Goal: Use online tool/utility: Utilize a website feature to perform a specific function

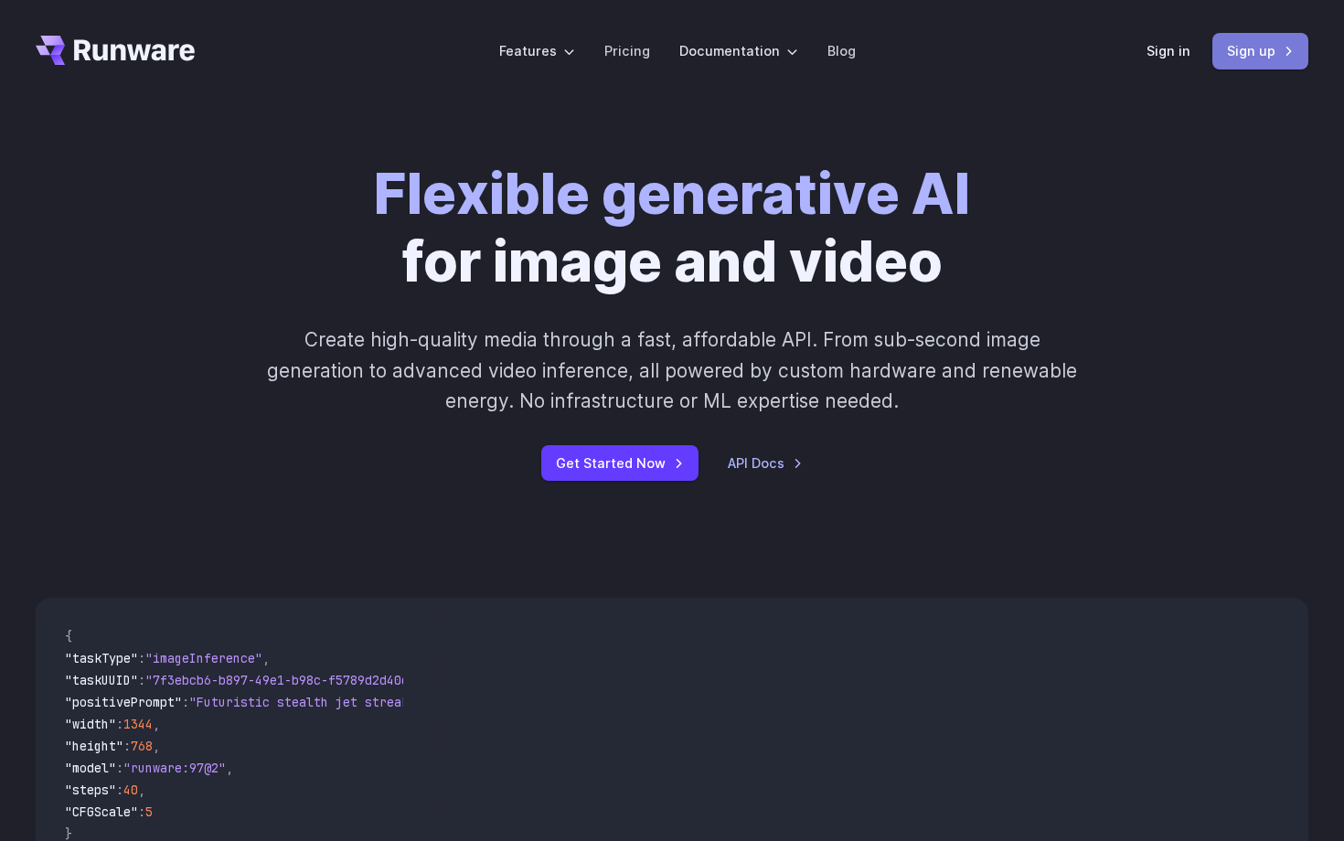
click at [1248, 53] on link "Sign up" at bounding box center [1260, 51] width 96 height 36
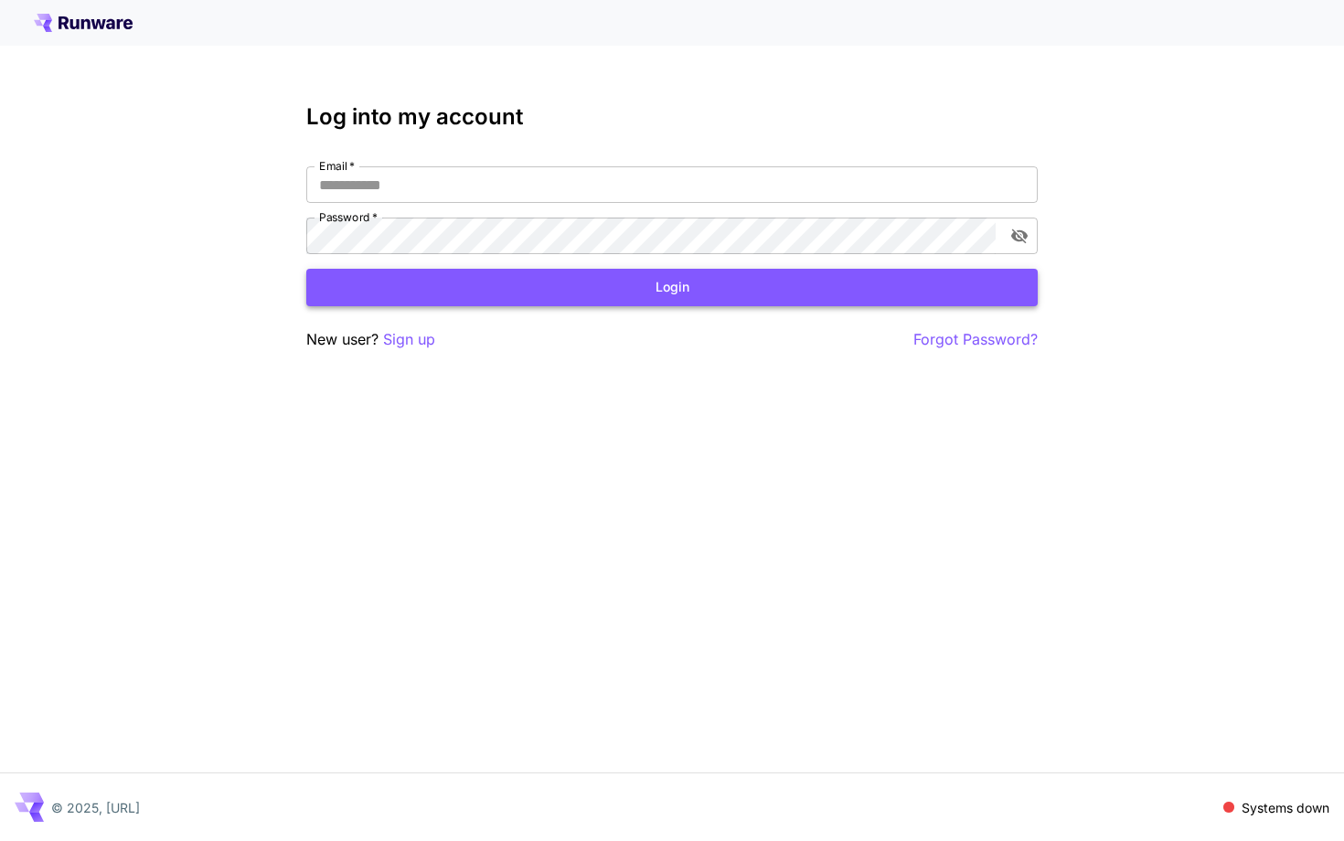
type input "**********"
click at [688, 297] on button "Login" at bounding box center [671, 287] width 731 height 37
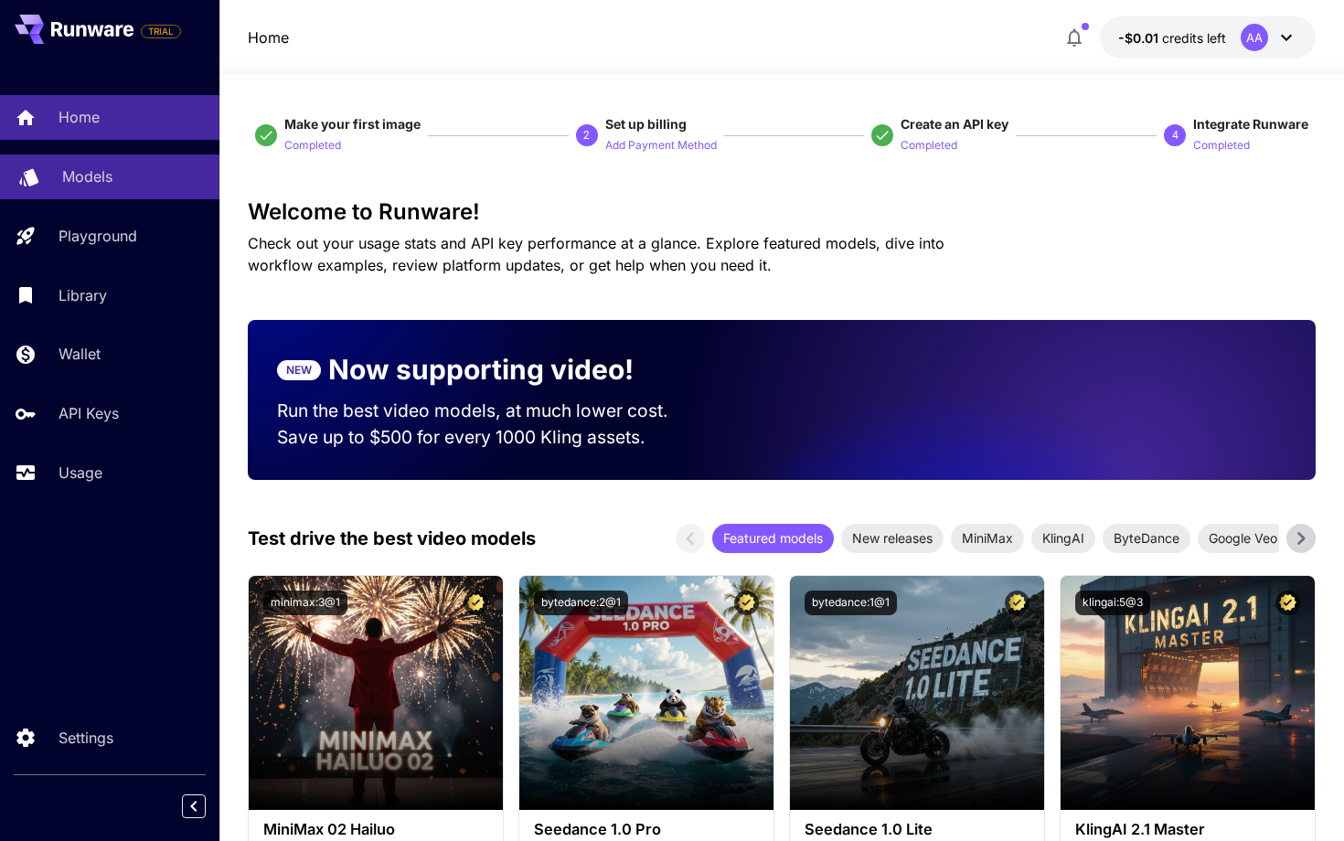
click at [151, 191] on link "Models" at bounding box center [109, 176] width 219 height 45
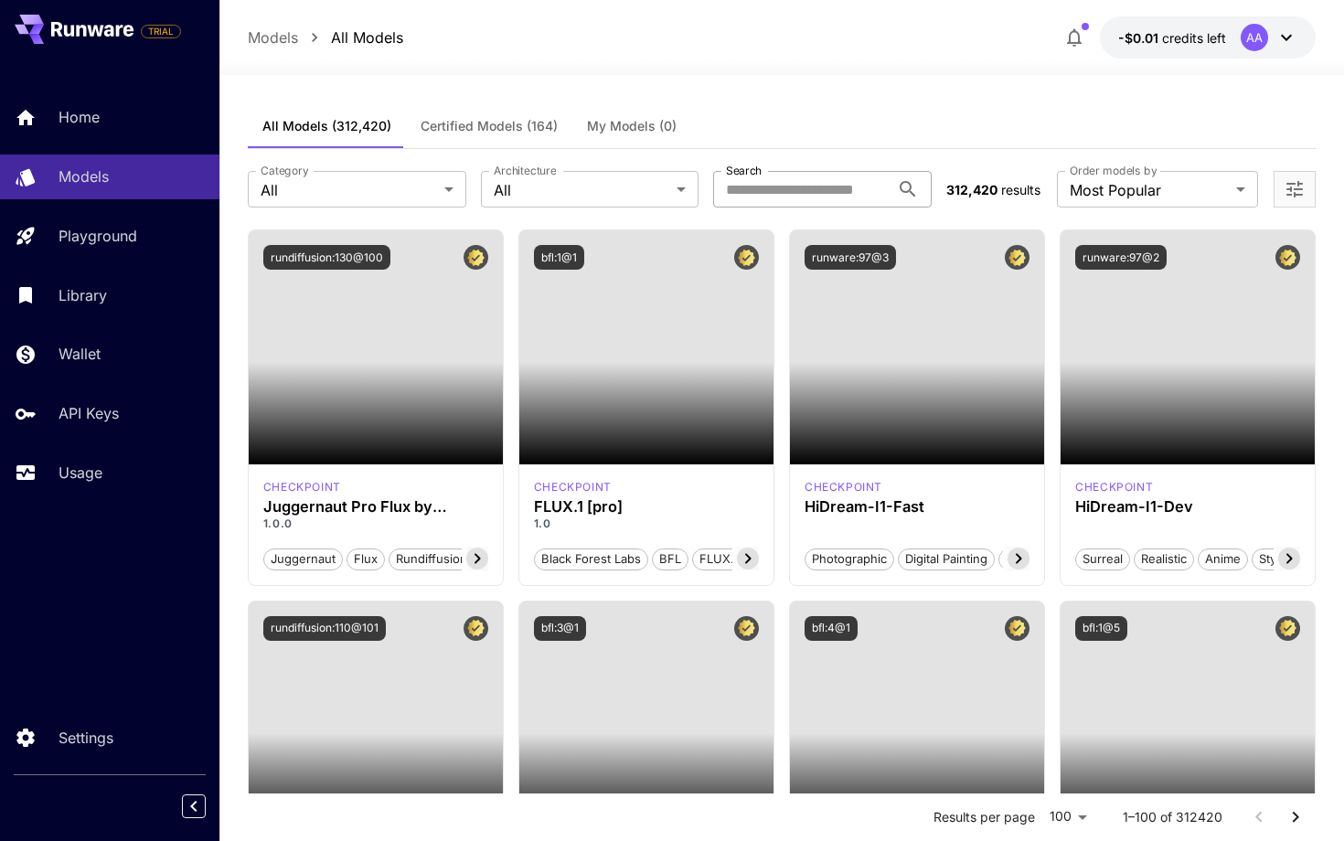
click at [763, 189] on input "Search" at bounding box center [801, 189] width 176 height 37
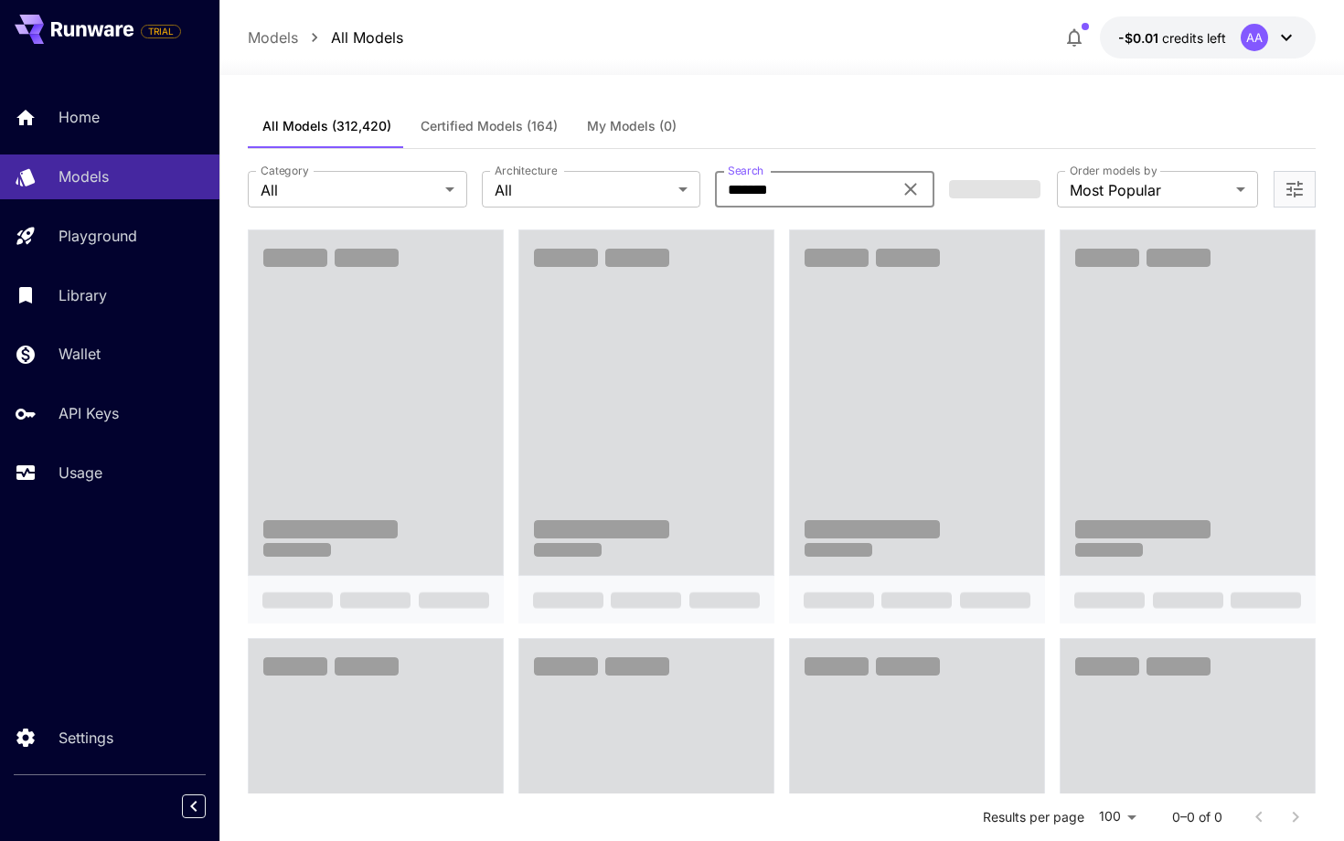
type input "*******"
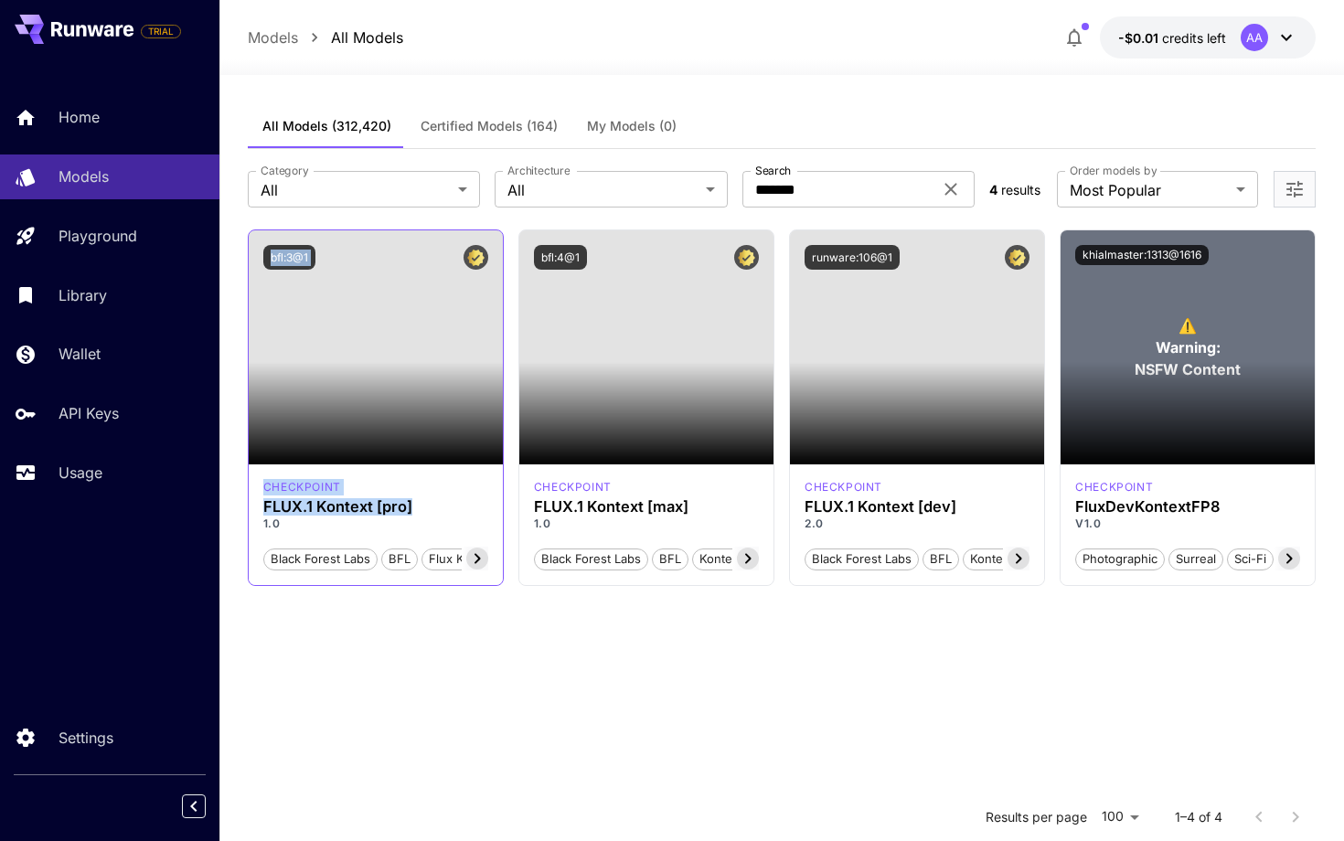
drag, startPoint x: 380, startPoint y: 452, endPoint x: 410, endPoint y: 509, distance: 64.2
click at [410, 509] on section "Launch in Playground bfl:3@1 checkpoint FLUX.1 Kontext [pro] 1.0 Black Forest L…" at bounding box center [376, 407] width 256 height 357
click at [440, 503] on h3 "FLUX.1 Kontext [pro]" at bounding box center [375, 506] width 225 height 17
click at [632, 652] on section "Launch in Playground bfl:3@1 checkpoint FLUX.1 Kontext [pro] 1.0 Black Forest L…" at bounding box center [782, 649] width 1069 height 841
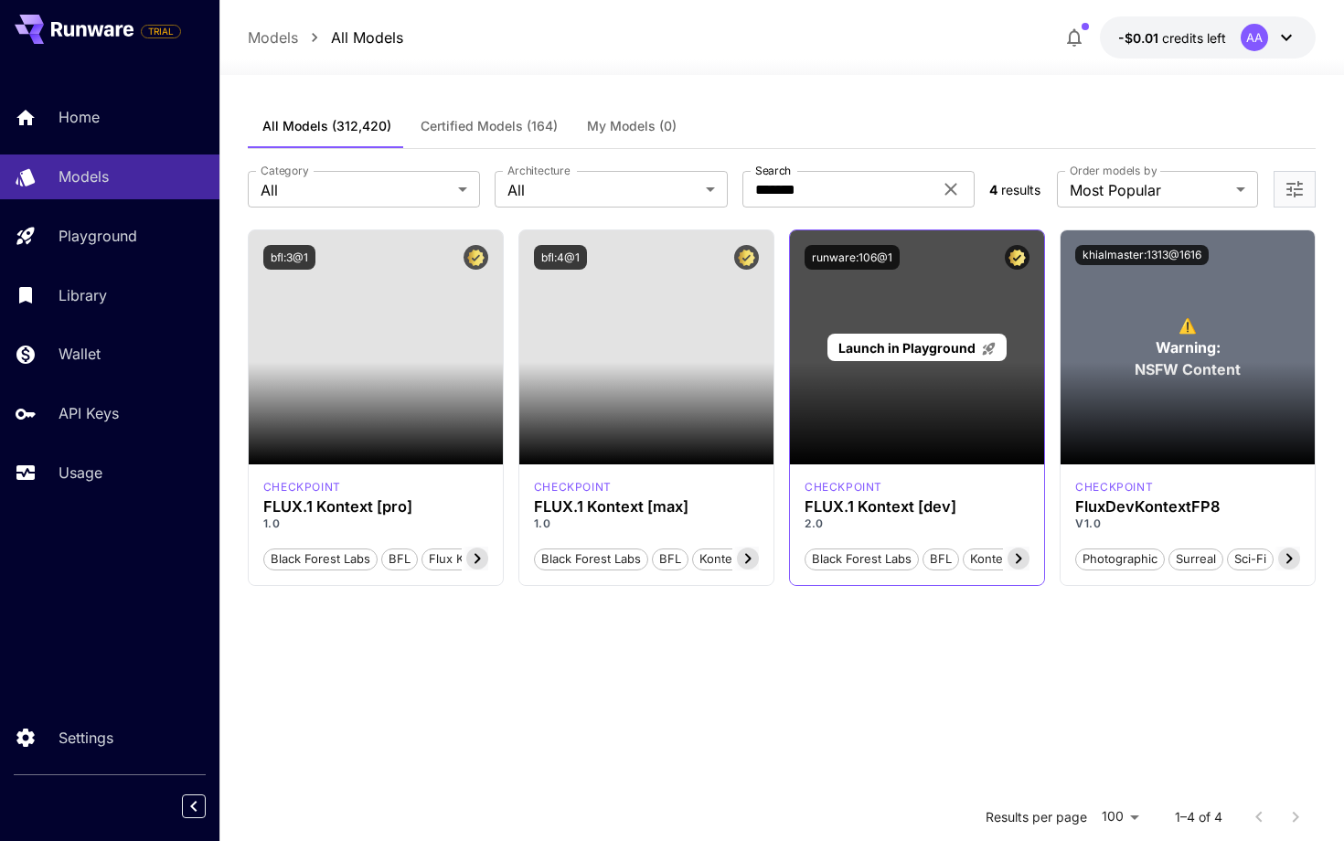
click at [878, 419] on div "Launch in Playground" at bounding box center [917, 347] width 254 height 234
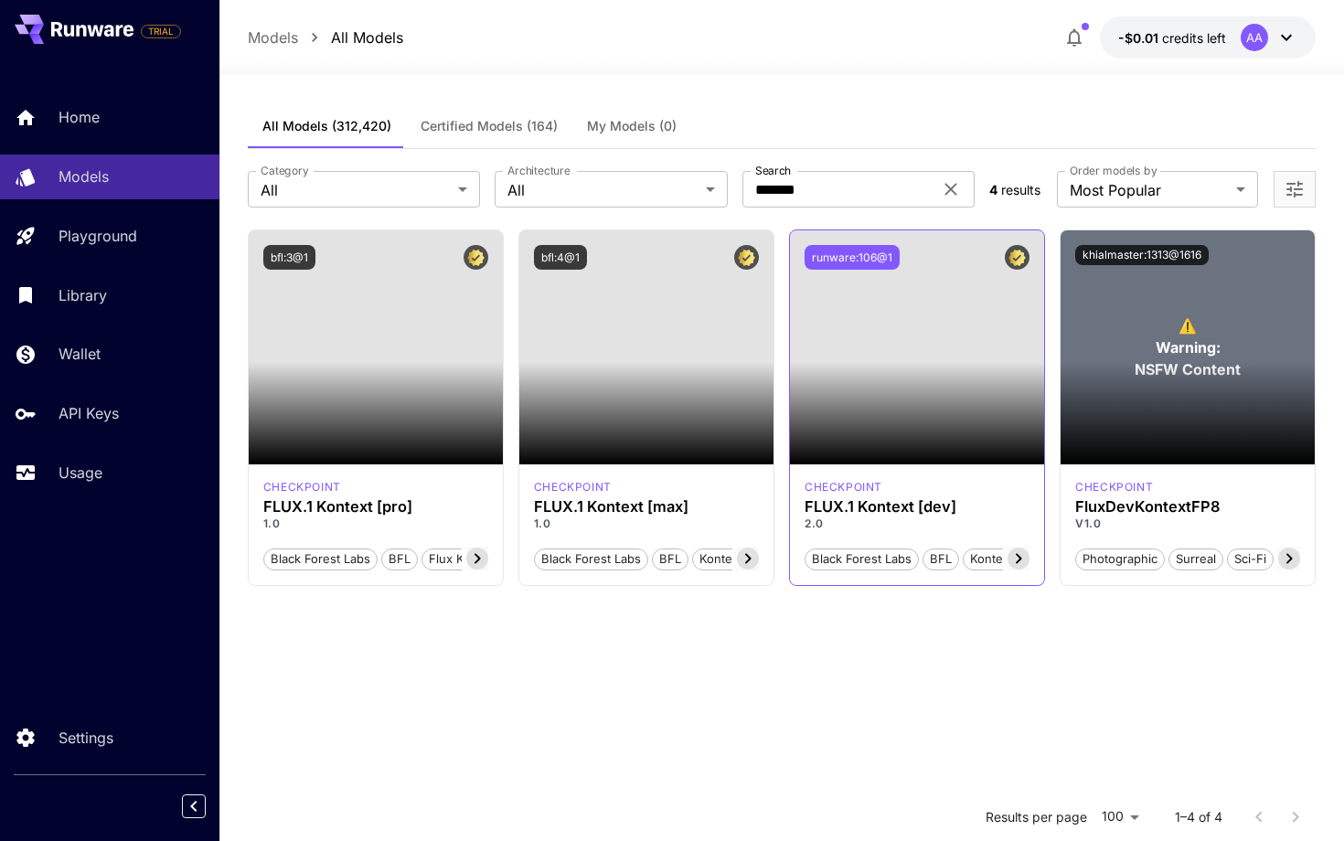
click at [870, 246] on button "runware:106@1" at bounding box center [851, 257] width 95 height 25
click at [894, 255] on div "Copied!" at bounding box center [916, 257] width 225 height 25
click at [842, 499] on h3 "FLUX.1 Kontext [dev]" at bounding box center [916, 506] width 225 height 17
click at [1108, 513] on h3 "FluxDevKontextFP8" at bounding box center [1187, 506] width 225 height 17
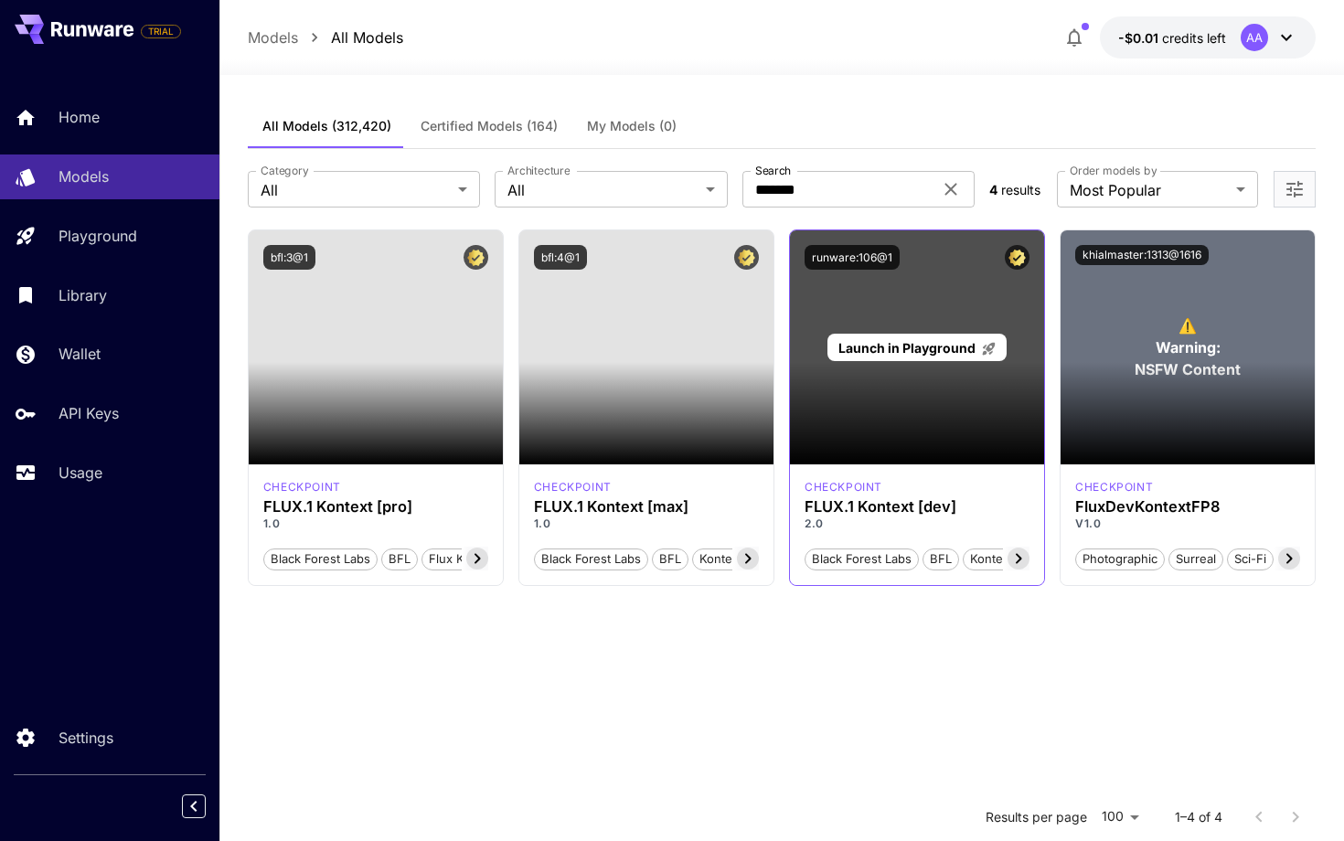
click at [885, 338] on p "Launch in Playground" at bounding box center [917, 347] width 158 height 19
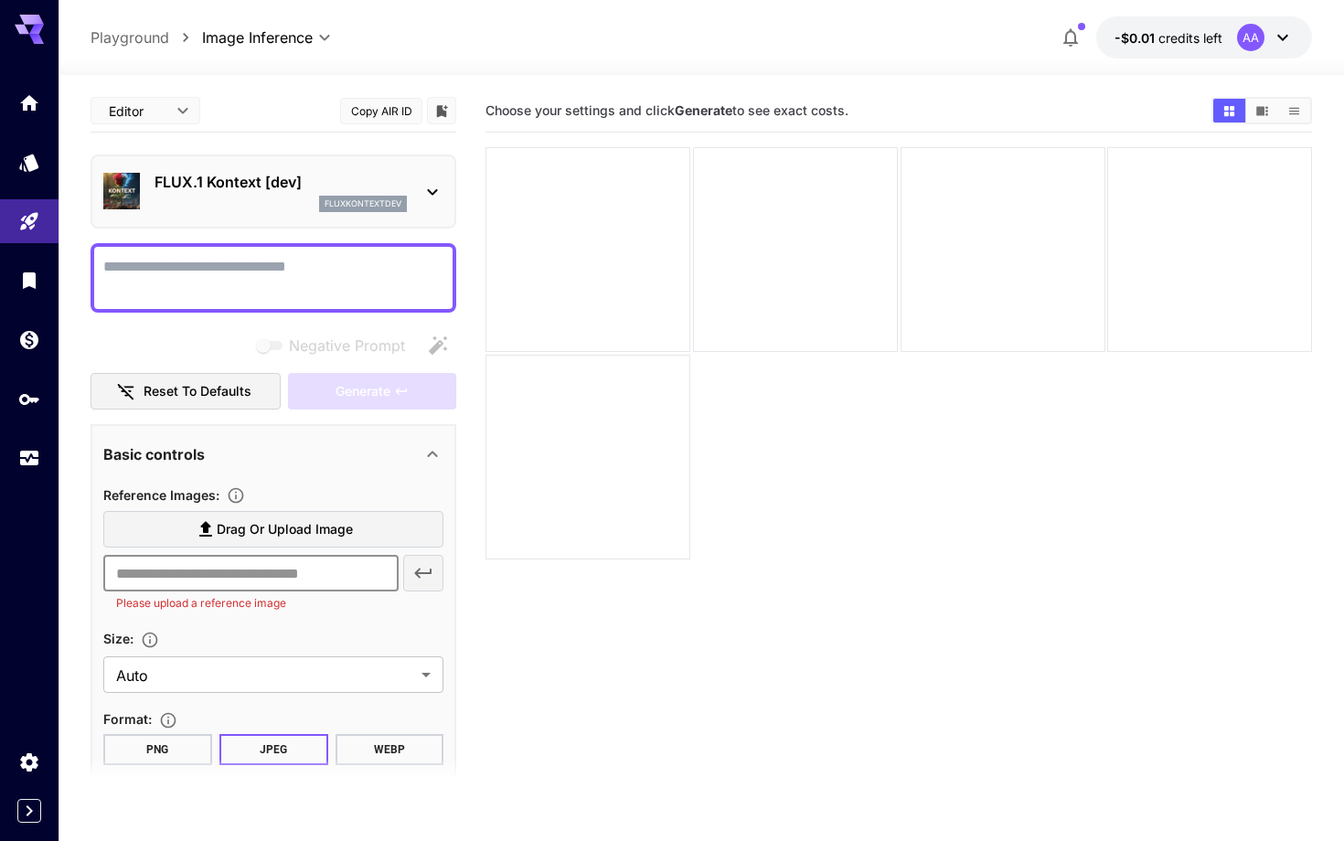
click at [367, 565] on input "text" at bounding box center [250, 573] width 295 height 37
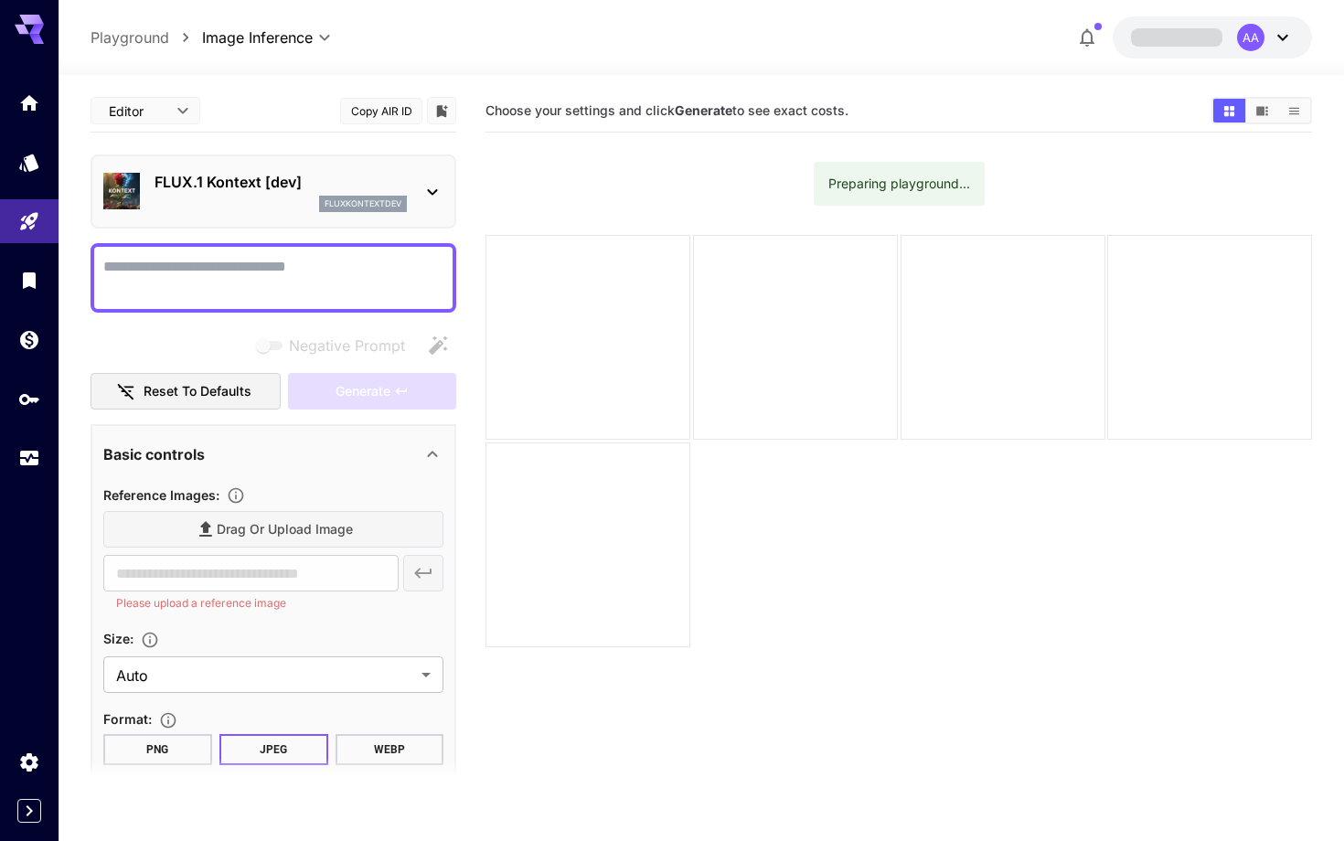
click at [275, 196] on div "fluxkontextdev" at bounding box center [280, 204] width 252 height 16
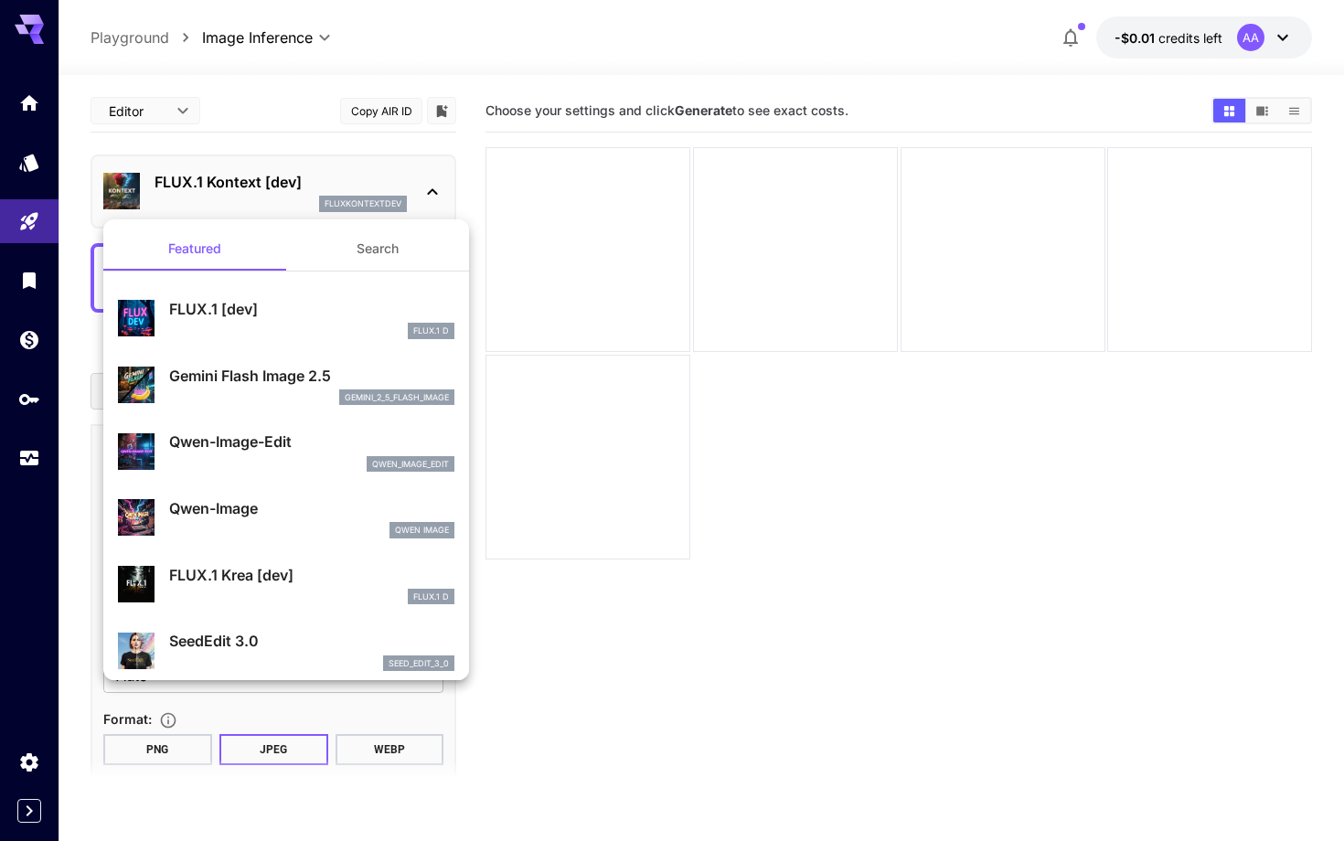
click at [345, 174] on div at bounding box center [672, 420] width 1344 height 841
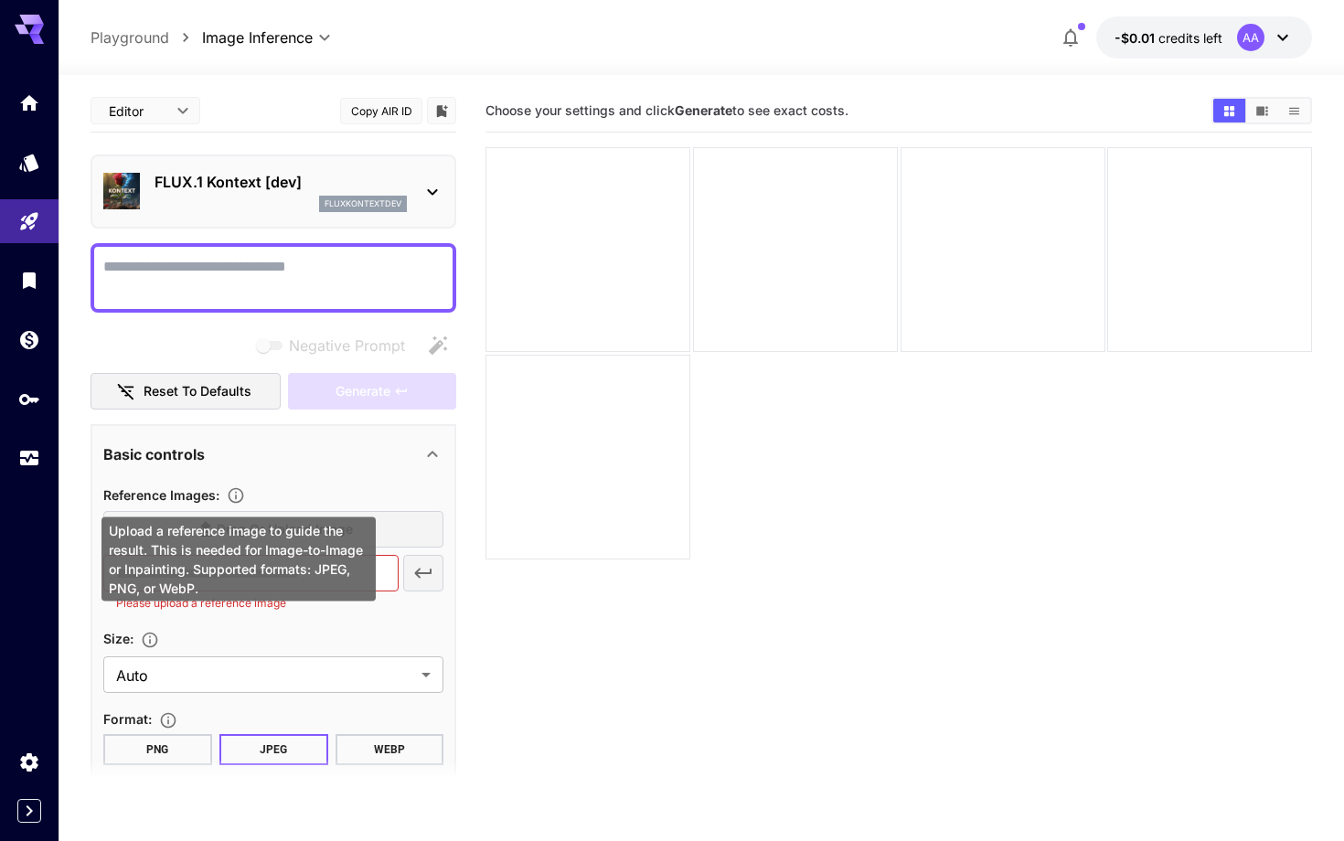
click at [237, 500] on icon "Upload a reference image to guide the result. This is needed for Image-to-Image…" at bounding box center [236, 495] width 18 height 18
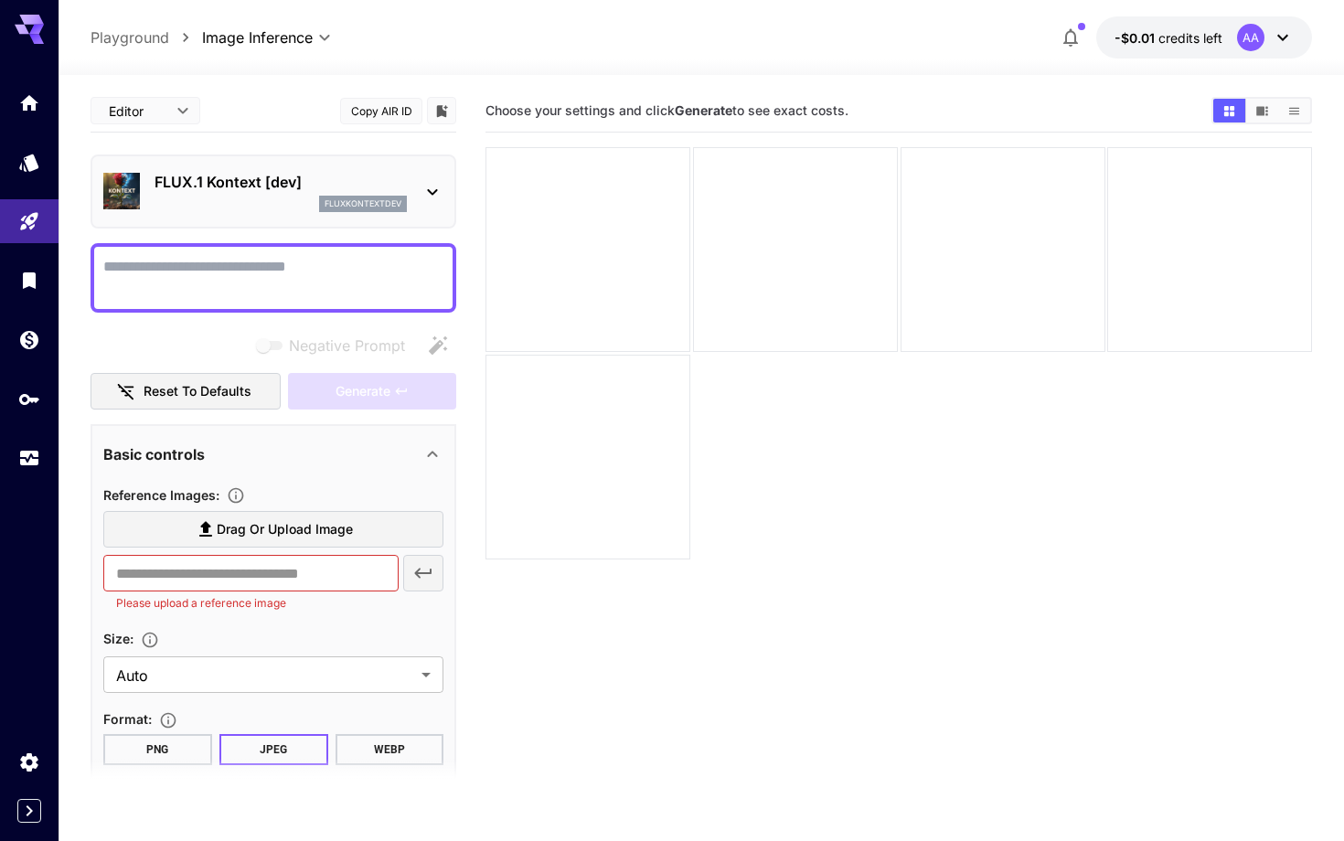
click at [408, 449] on div "Basic controls" at bounding box center [262, 454] width 318 height 22
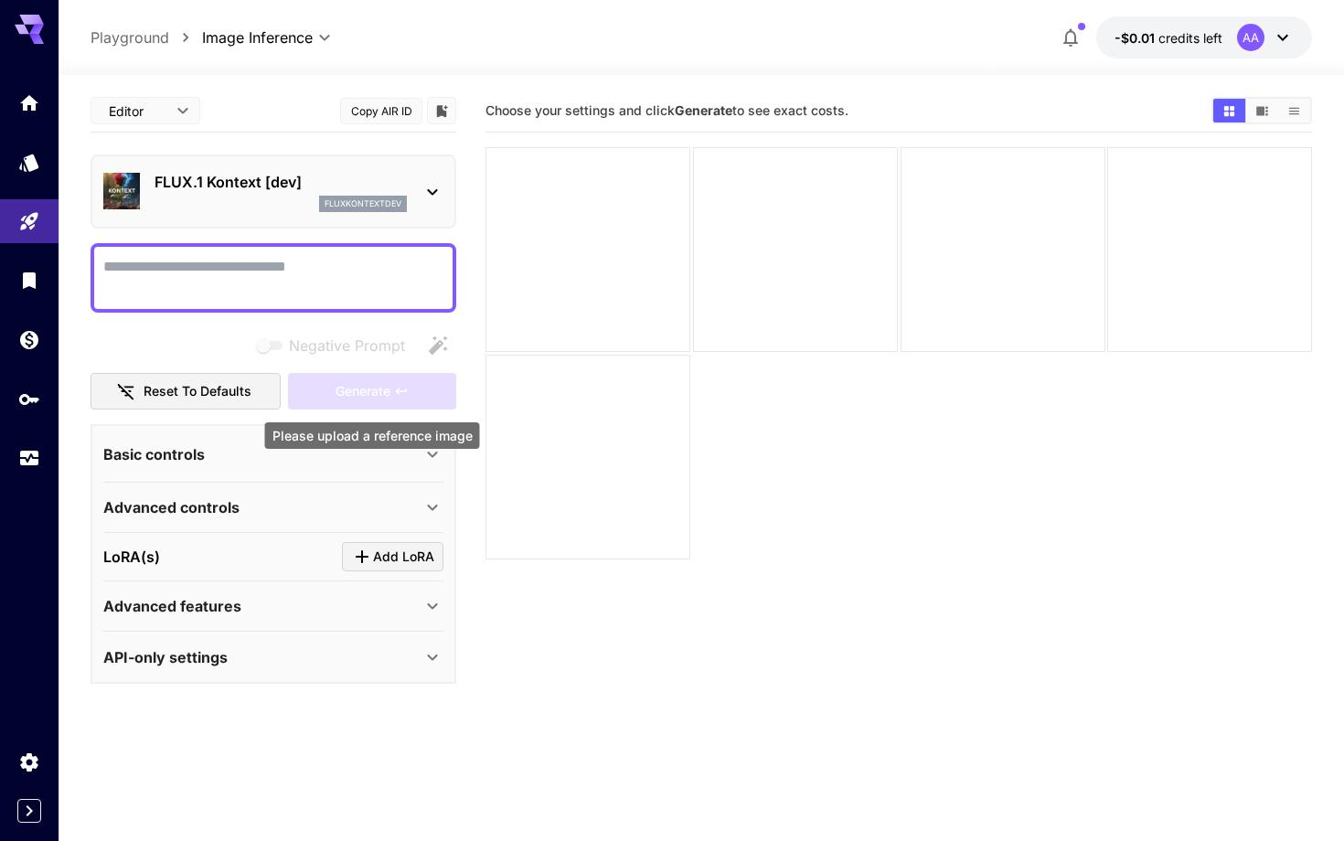
click at [423, 431] on div "Please upload a reference image" at bounding box center [372, 435] width 215 height 27
click at [339, 508] on div "Advanced controls" at bounding box center [262, 507] width 318 height 22
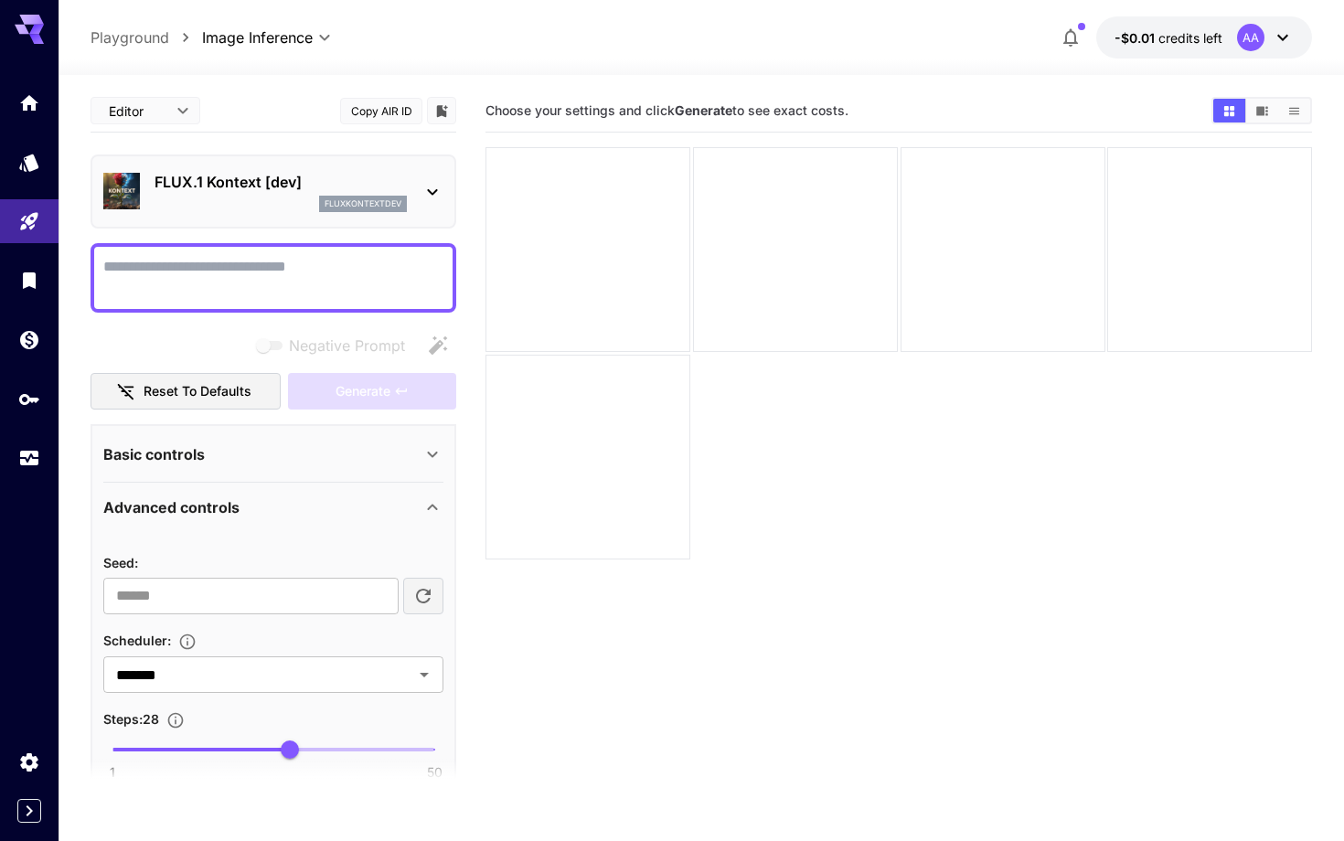
click at [339, 508] on div "Advanced controls" at bounding box center [262, 507] width 318 height 22
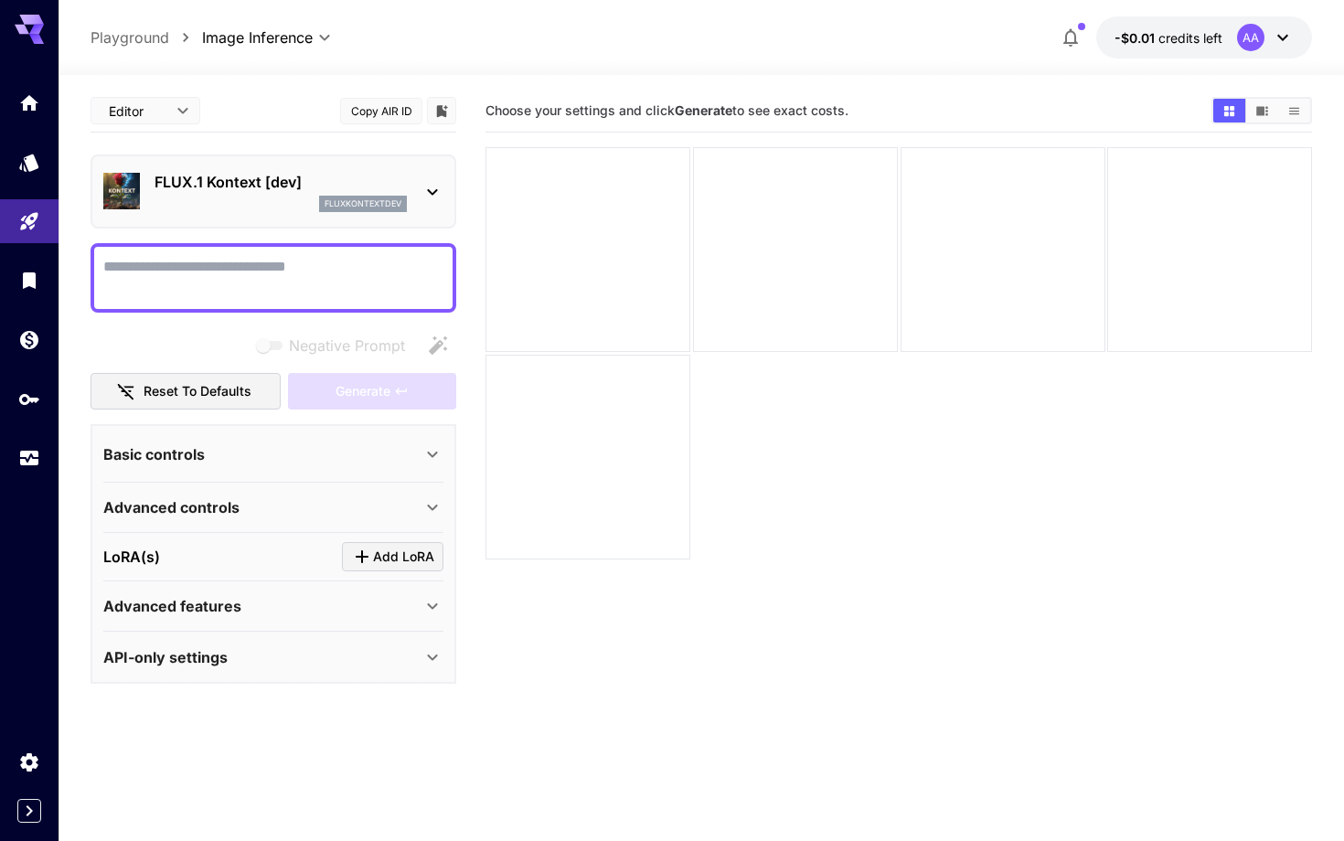
click at [411, 461] on div "Basic controls" at bounding box center [262, 454] width 318 height 22
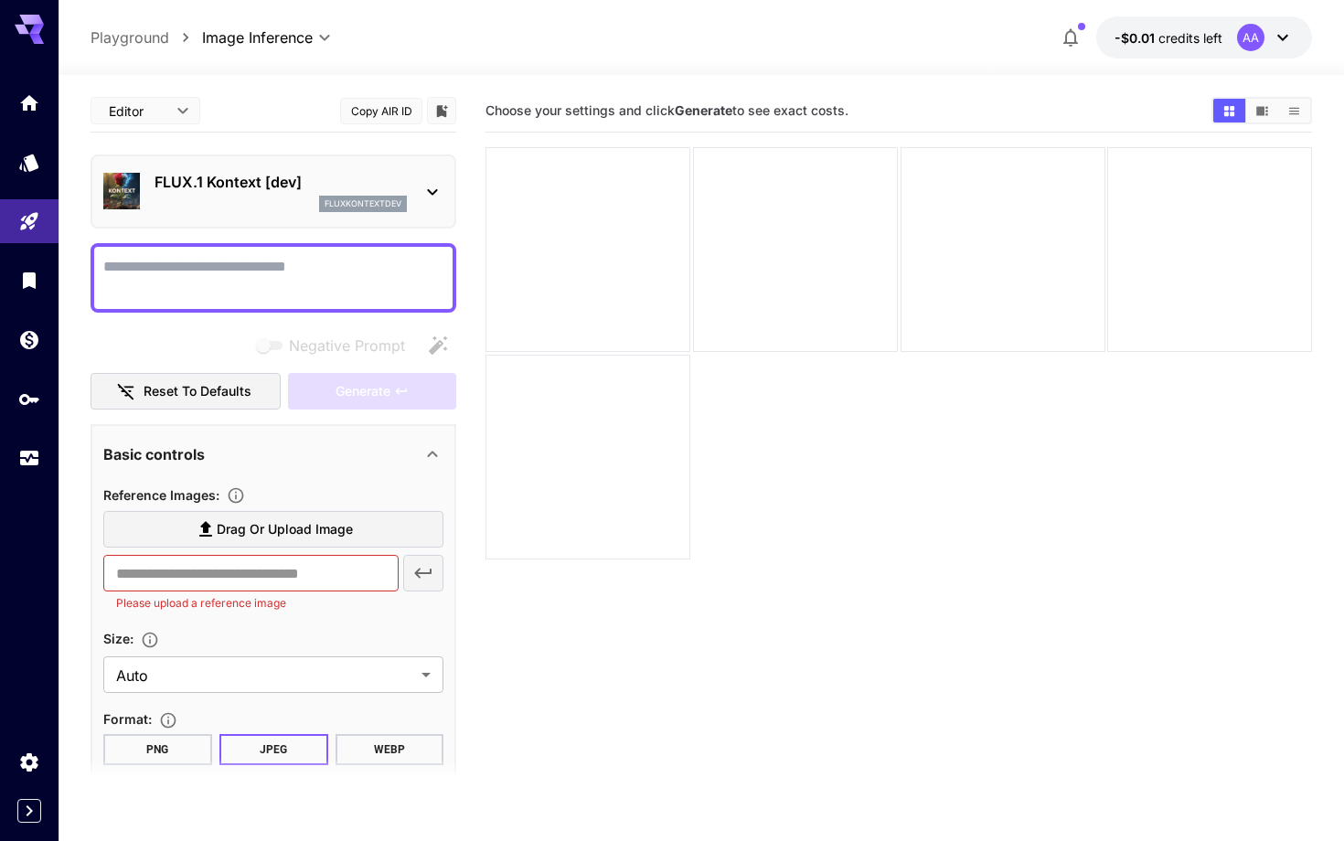
scroll to position [164, 0]
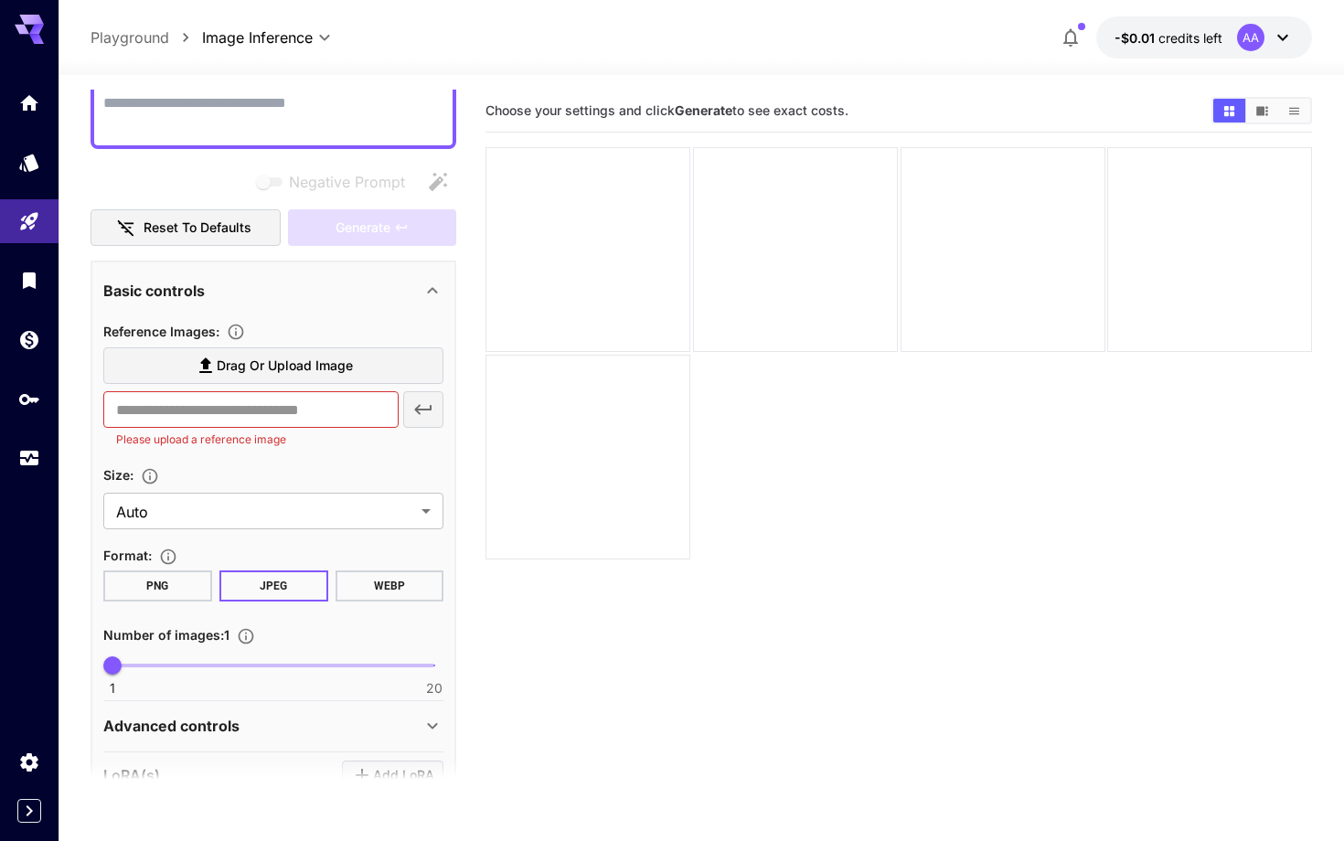
click at [231, 437] on p "Please upload a reference image" at bounding box center [251, 440] width 270 height 18
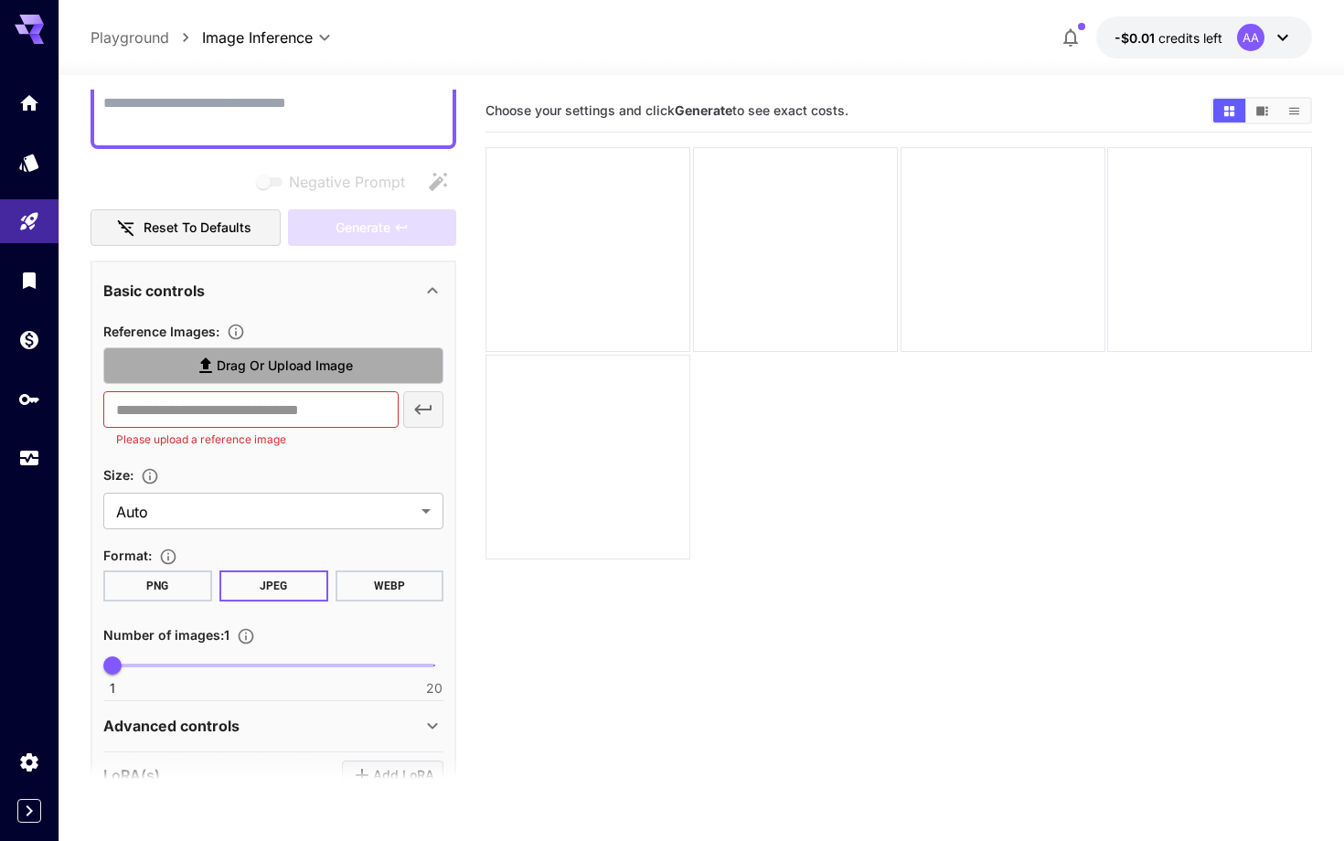
click at [335, 376] on span "Drag or upload image" at bounding box center [285, 366] width 136 height 23
click at [0, 0] on input "Drag or upload image" at bounding box center [0, 0] width 0 height 0
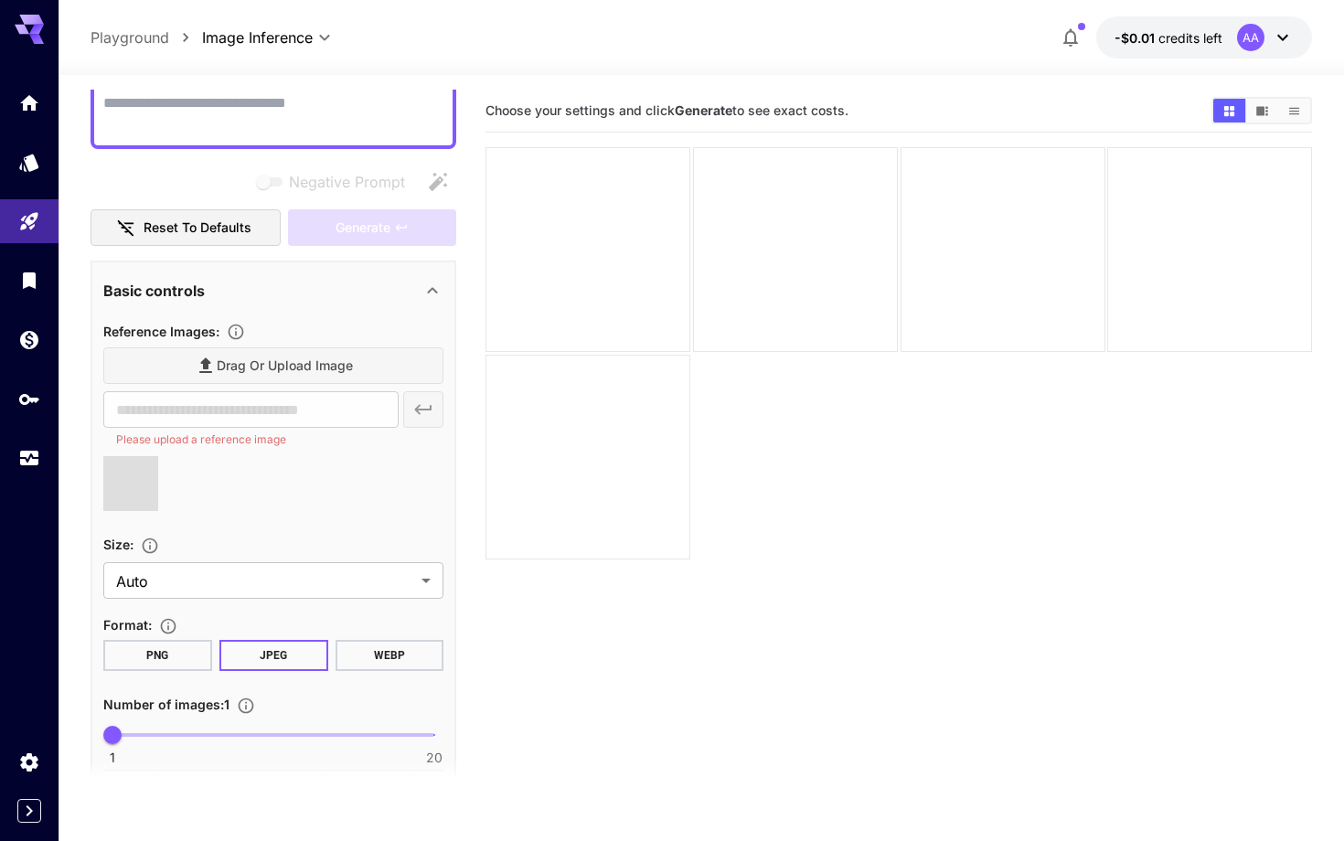
type input "**********"
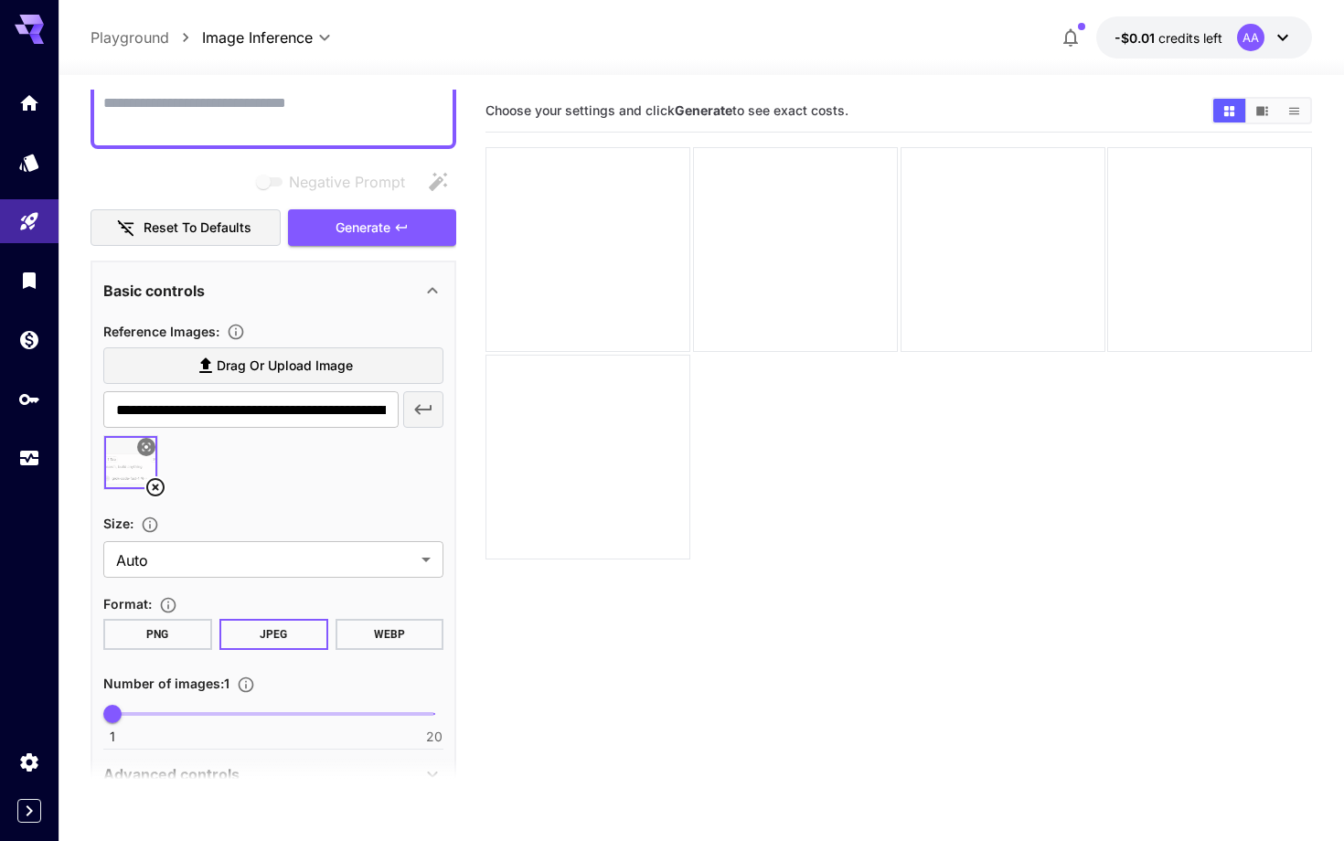
click at [255, 444] on div at bounding box center [273, 469] width 340 height 69
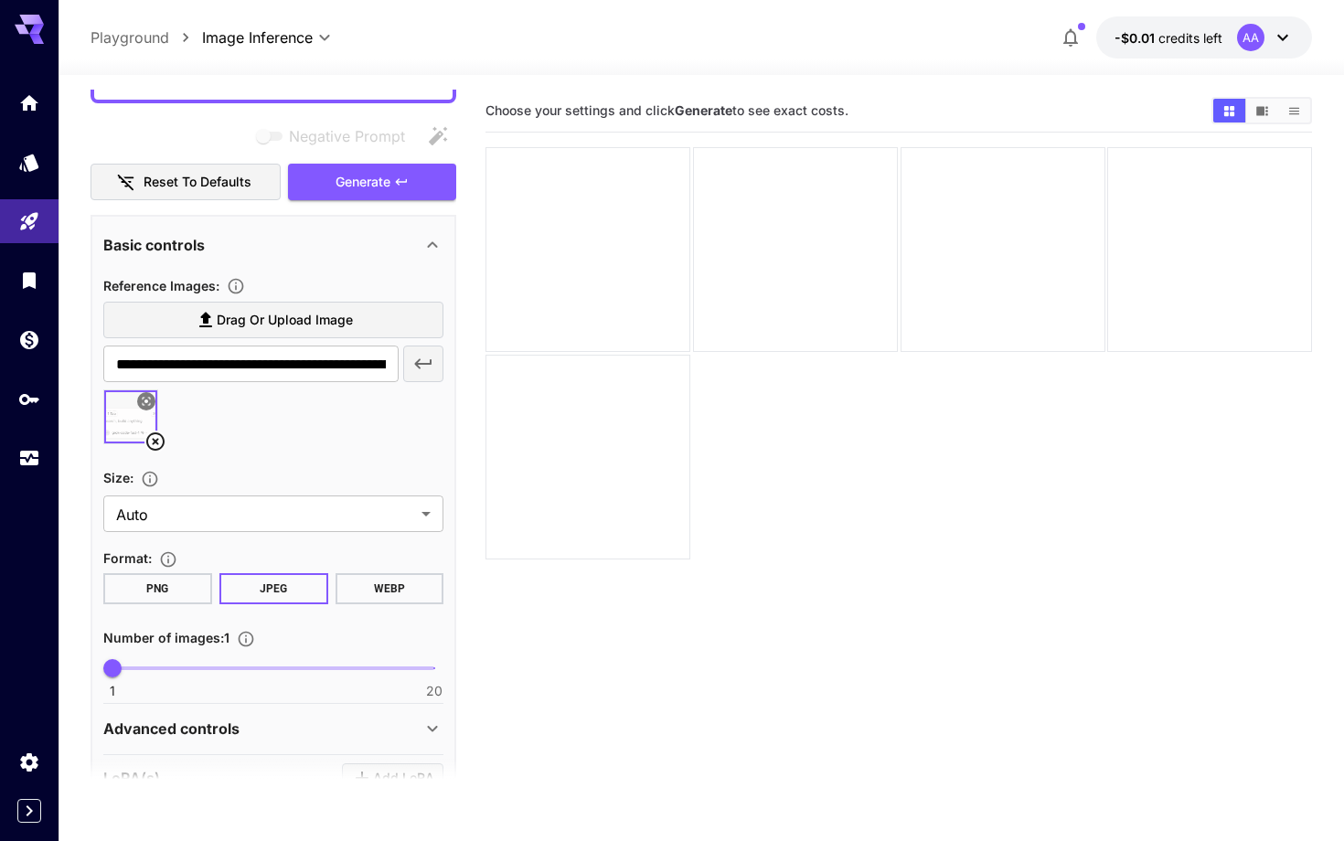
scroll to position [201, 0]
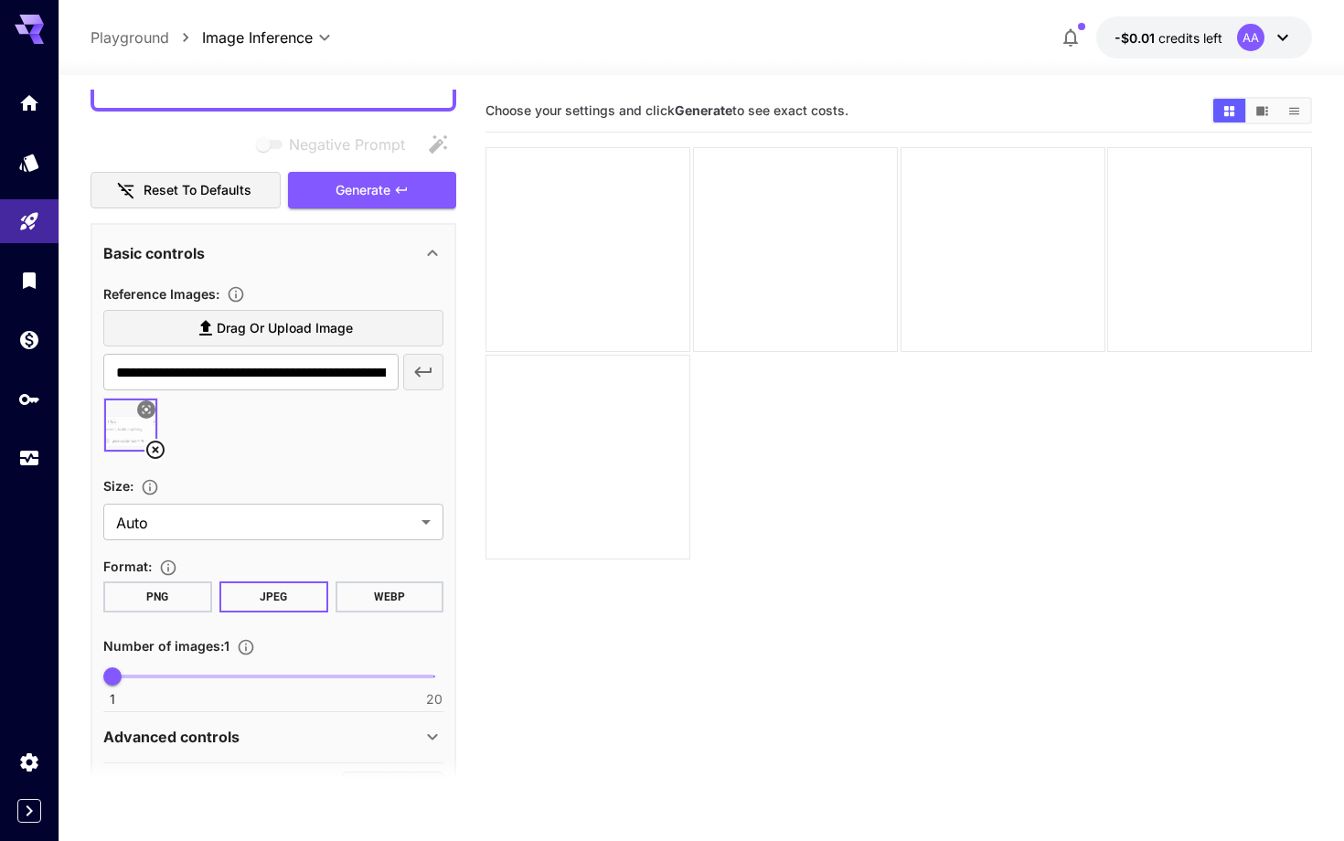
click at [275, 442] on div at bounding box center [273, 432] width 340 height 69
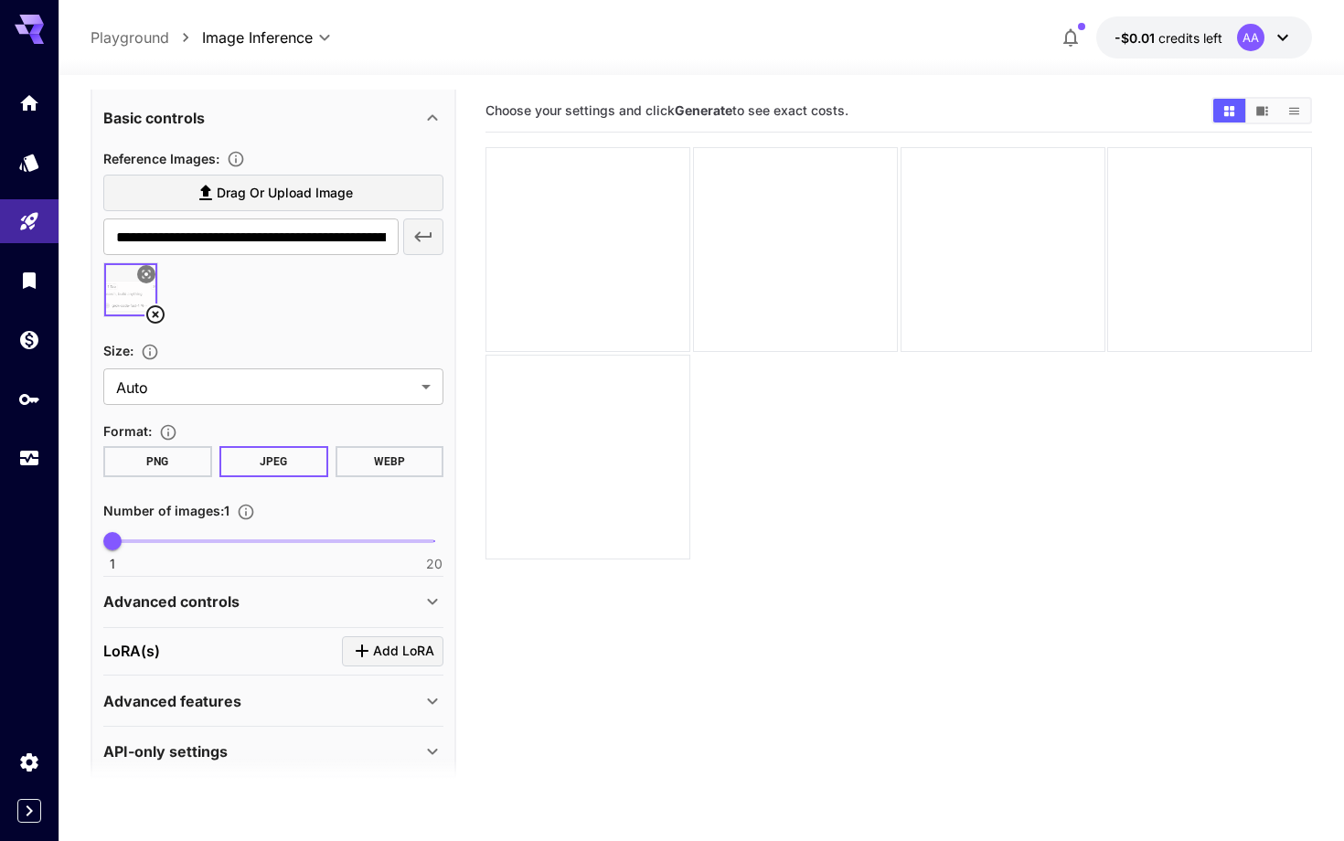
scroll to position [171, 0]
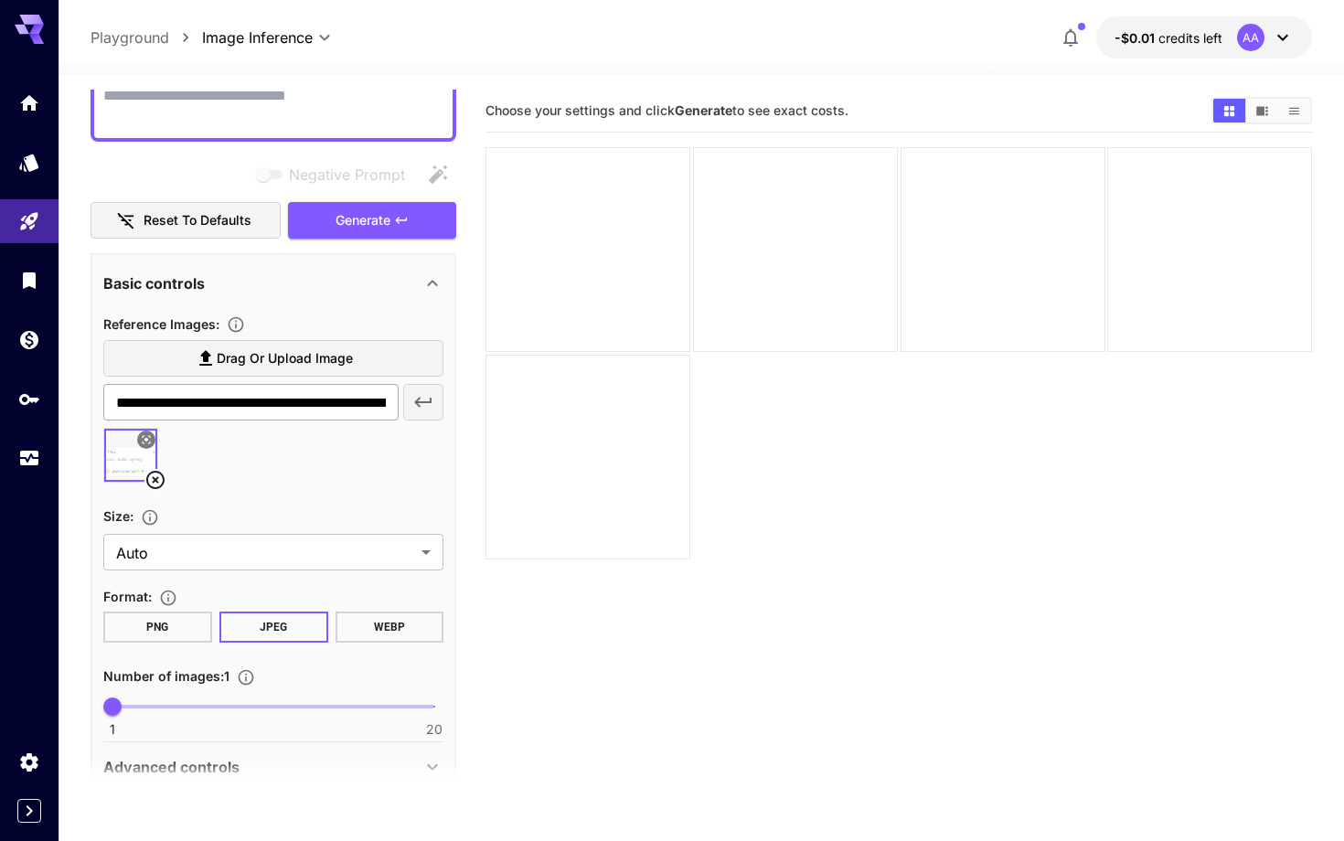
click at [350, 406] on input "**********" at bounding box center [250, 402] width 295 height 37
click at [268, 474] on div at bounding box center [273, 462] width 340 height 69
click at [158, 474] on icon at bounding box center [155, 480] width 22 height 22
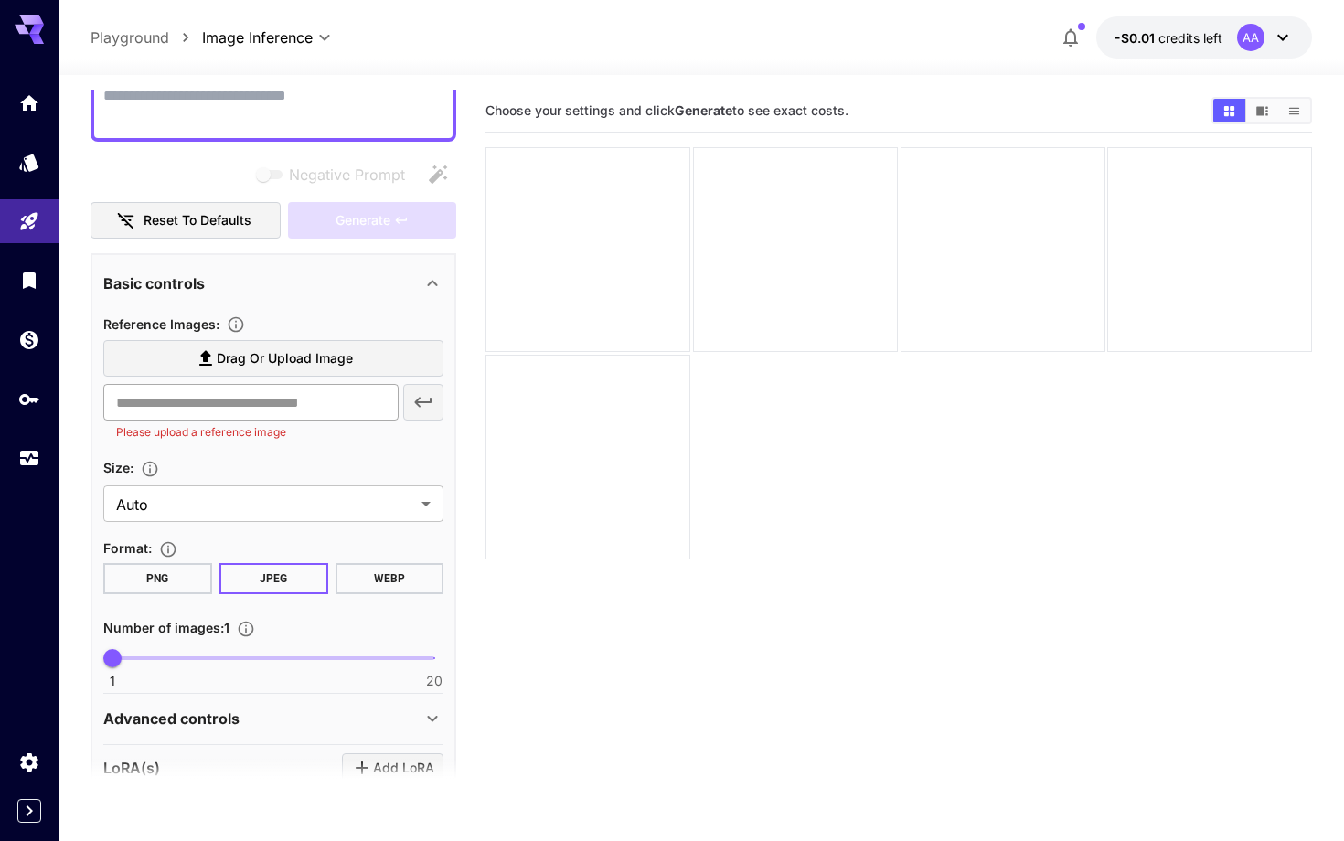
click at [249, 411] on input "text" at bounding box center [250, 402] width 295 height 37
click at [180, 408] on input "text" at bounding box center [250, 402] width 295 height 37
click at [239, 408] on input "text" at bounding box center [250, 402] width 295 height 37
click at [314, 401] on input "text" at bounding box center [250, 402] width 295 height 37
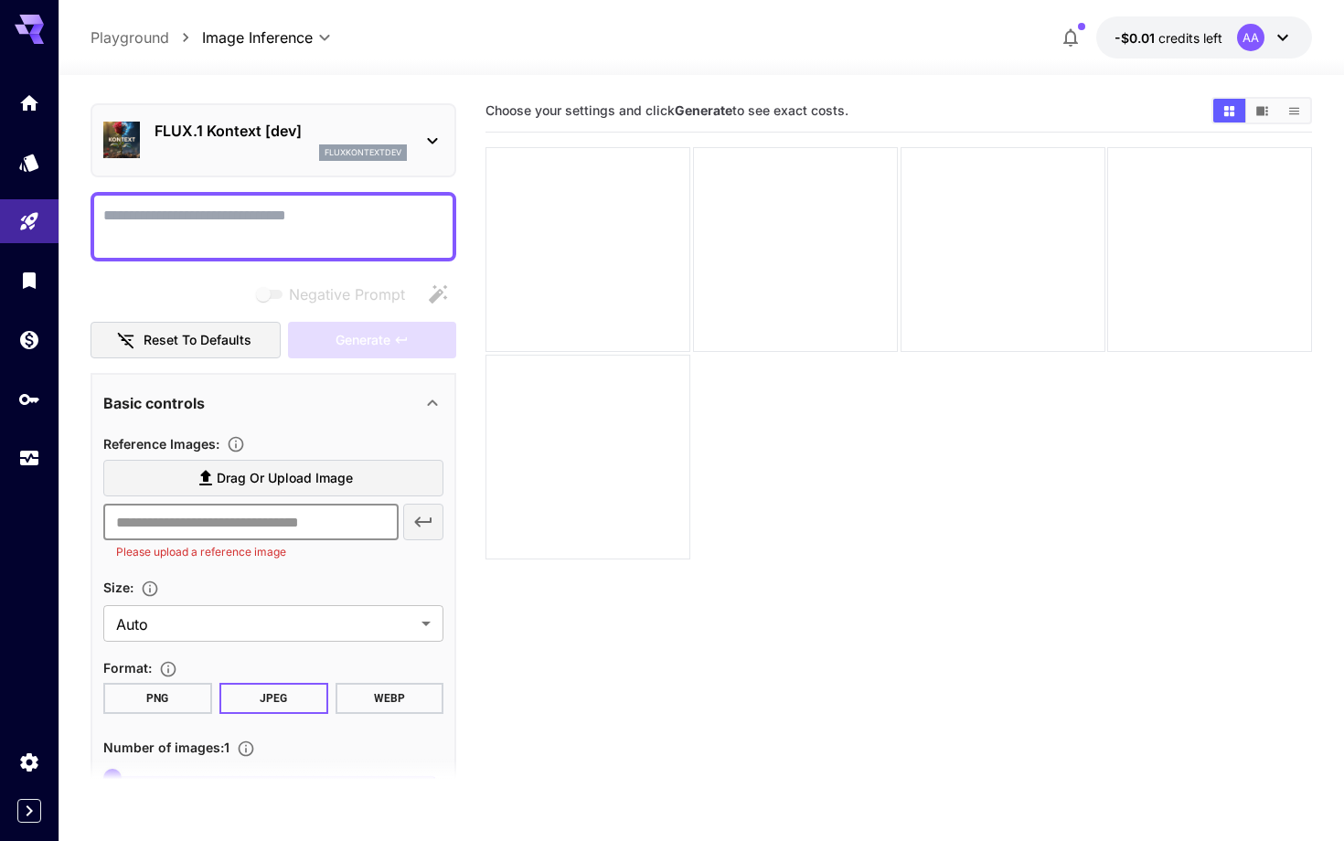
scroll to position [35, 0]
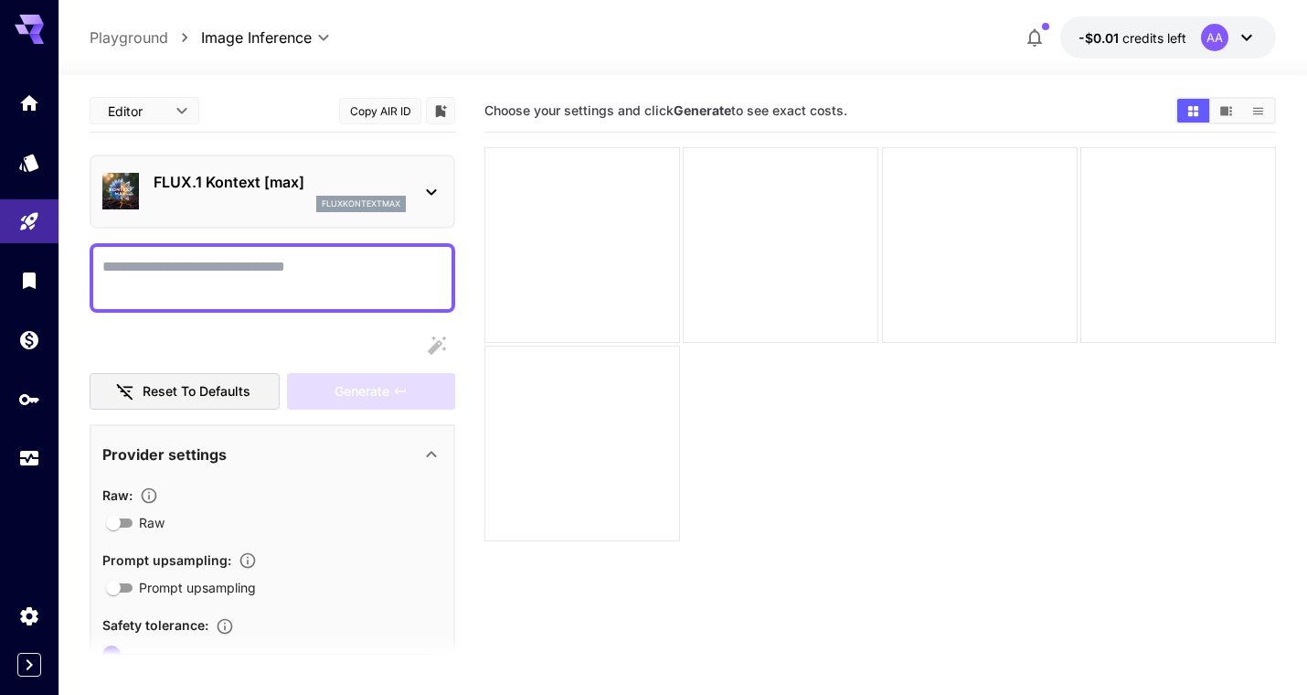
click at [176, 102] on body "**********" at bounding box center [653, 419] width 1307 height 839
click at [153, 176] on span "JSON" at bounding box center [144, 181] width 80 height 22
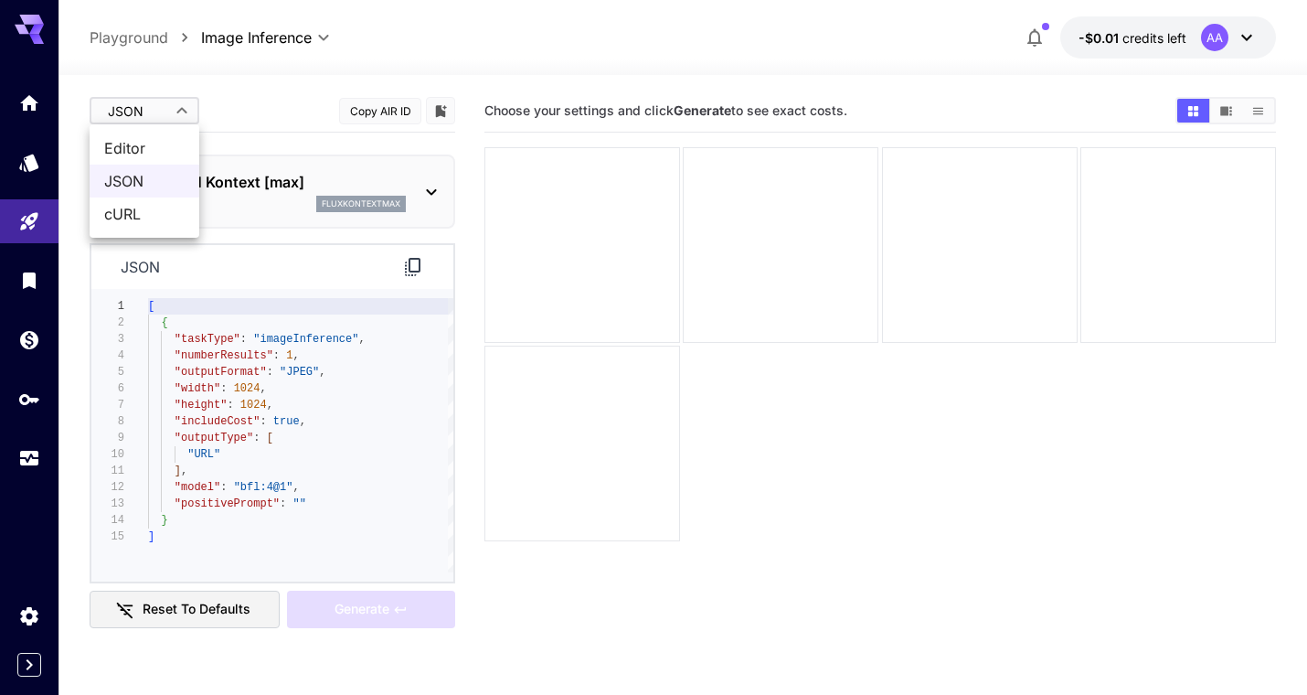
click at [149, 119] on body "**********" at bounding box center [653, 419] width 1307 height 839
click at [150, 134] on li "Editor" at bounding box center [145, 148] width 110 height 33
type input "****"
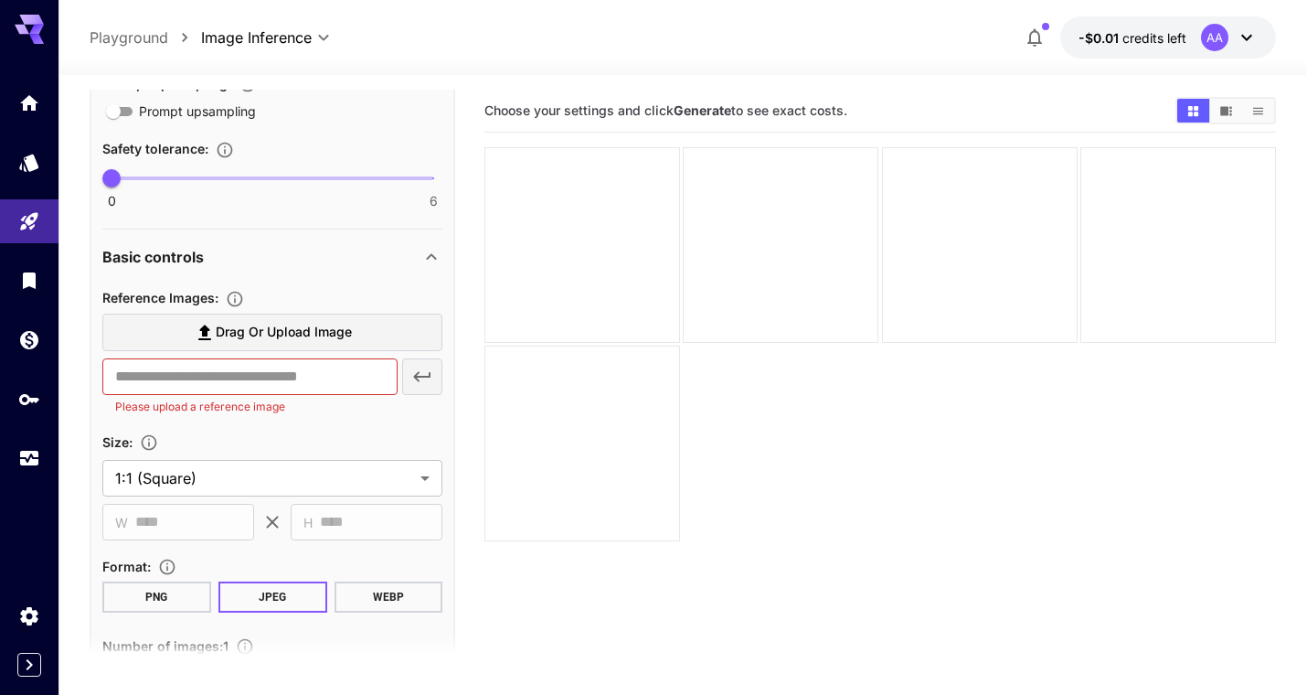
scroll to position [488, 0]
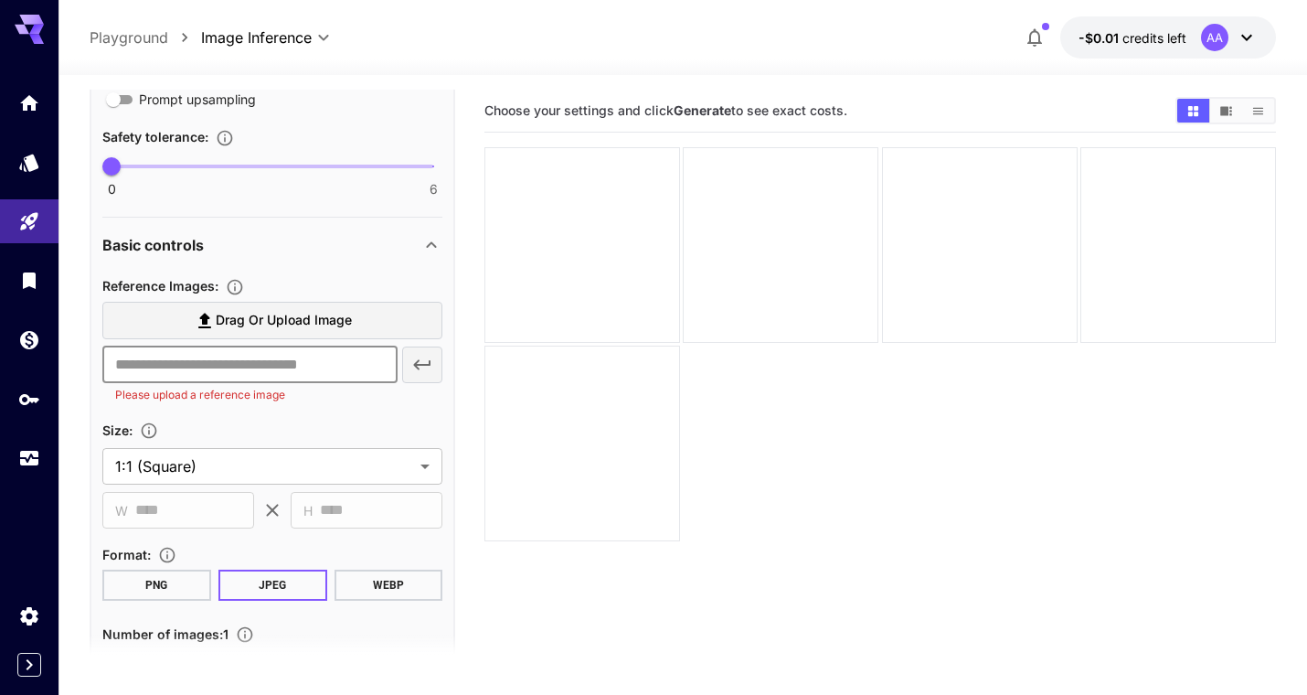
click at [321, 376] on input "text" at bounding box center [249, 364] width 295 height 37
type input "*"
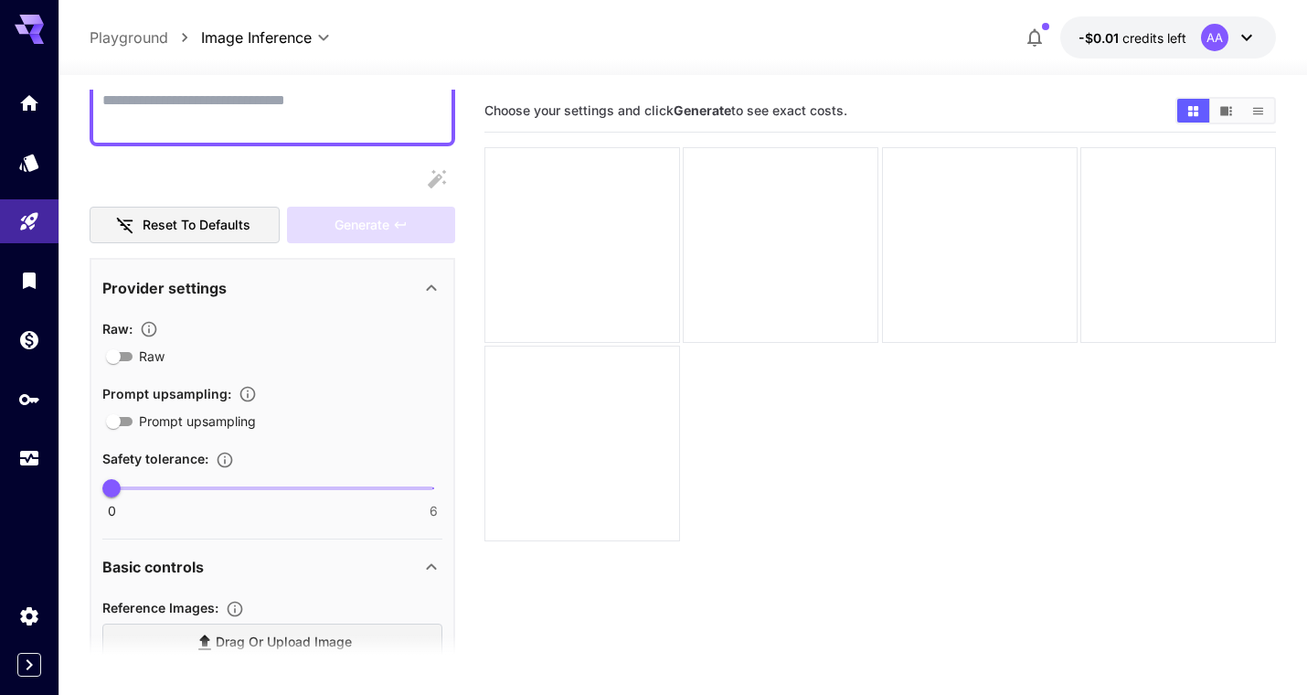
scroll to position [0, 0]
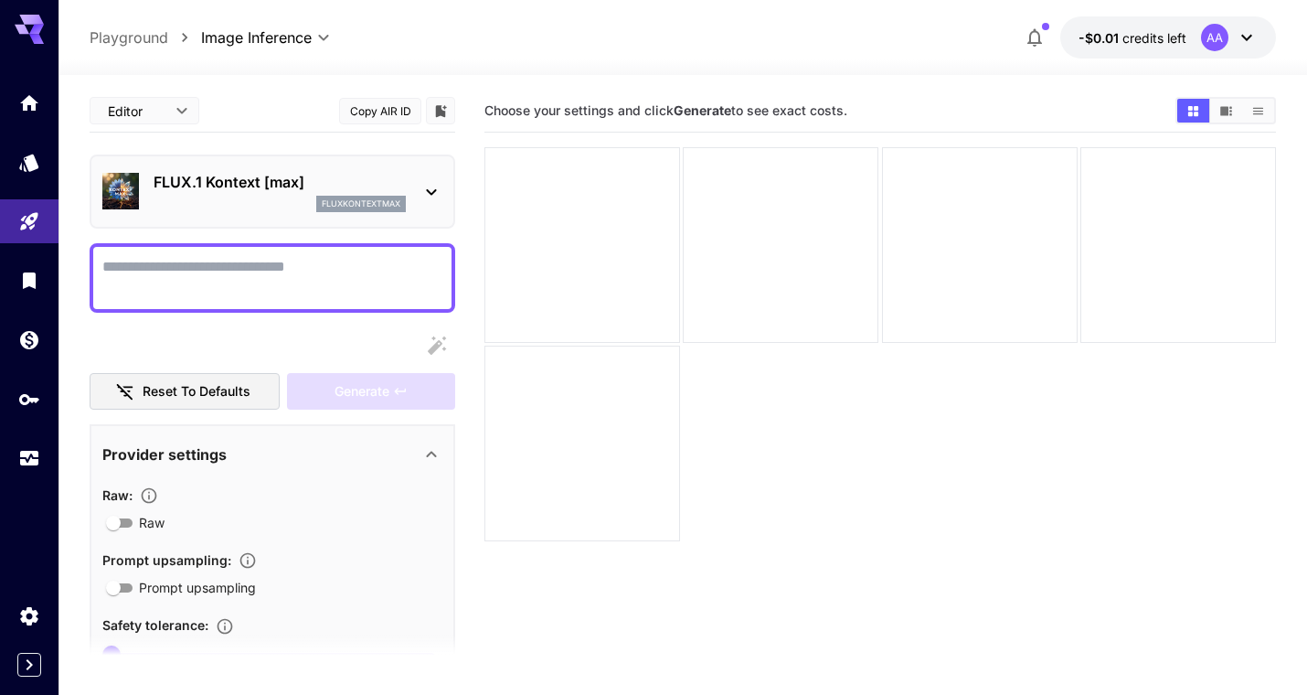
type input "******"
click at [176, 100] on body "**********" at bounding box center [653, 419] width 1307 height 839
click at [157, 176] on span "JSON" at bounding box center [144, 181] width 80 height 22
type input "****"
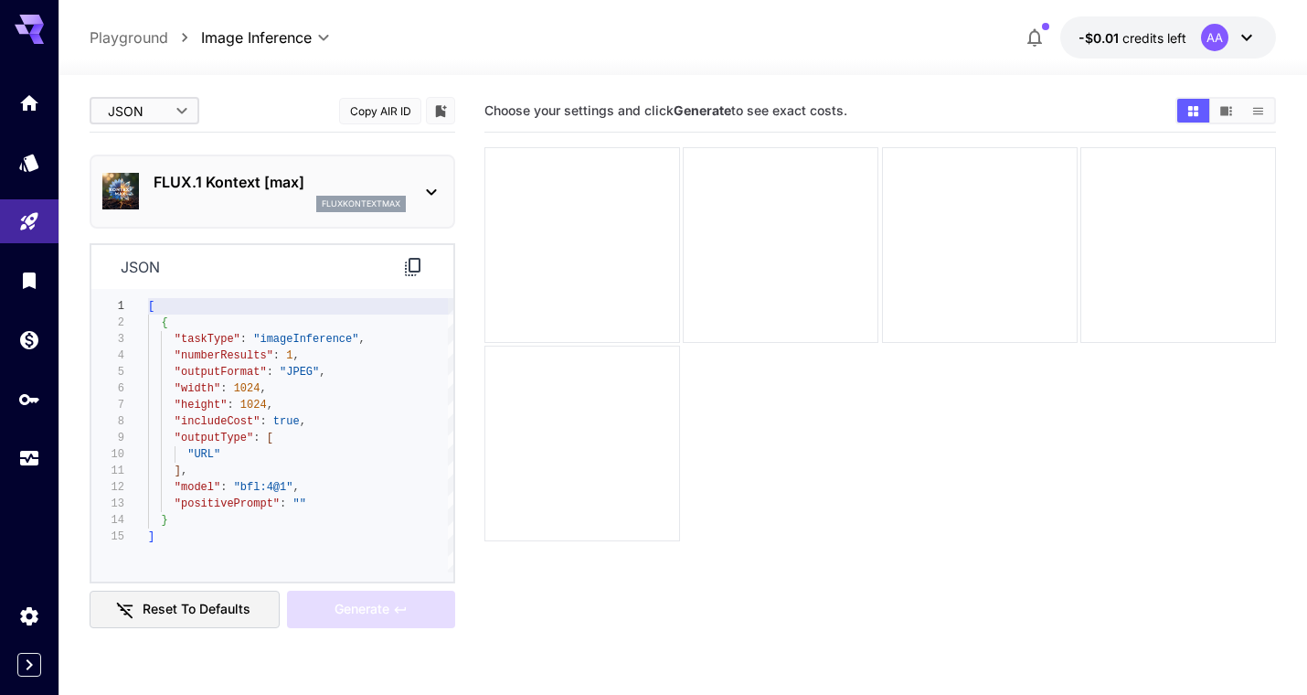
type textarea "**********"
click at [233, 445] on div "[ { "taskType" : "imageInference" , "numberResults" : 1 , "outputFormat" : "JPE…" at bounding box center [300, 435] width 305 height 274
